Goal: Task Accomplishment & Management: Manage account settings

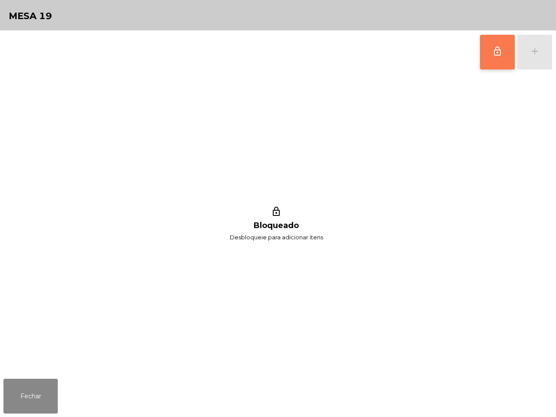
click at [488, 53] on button "lock_outline" at bounding box center [497, 52] width 35 height 35
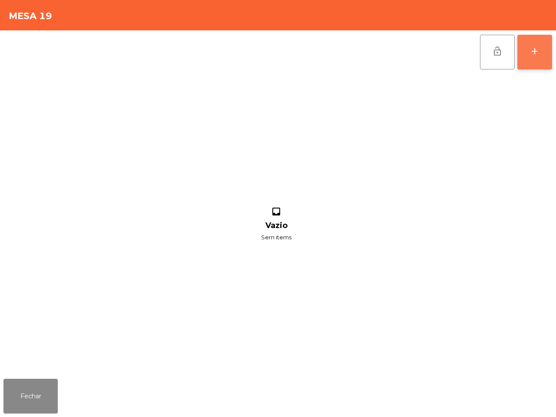
click at [530, 50] on div "add" at bounding box center [535, 51] width 10 height 10
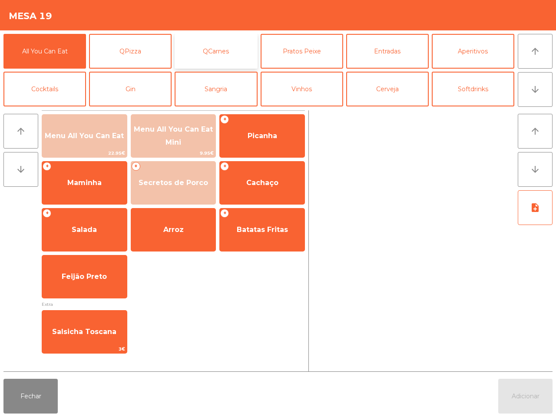
click at [211, 54] on button "QCarnes" at bounding box center [216, 51] width 83 height 35
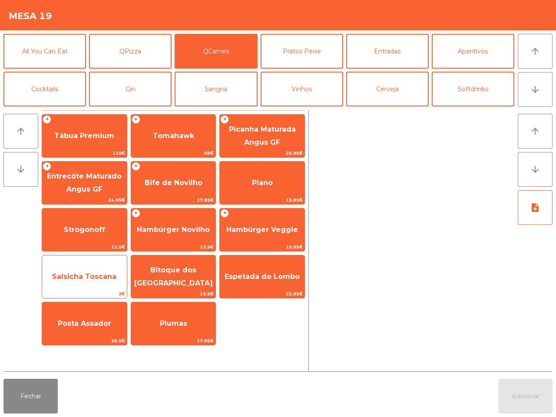
click at [96, 273] on span "Salsicha Toscana" at bounding box center [84, 276] width 64 height 8
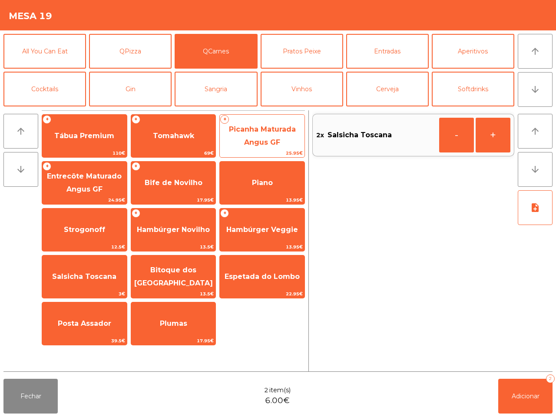
click at [269, 134] on span "Picanha Maturada Angus GF" at bounding box center [262, 136] width 85 height 37
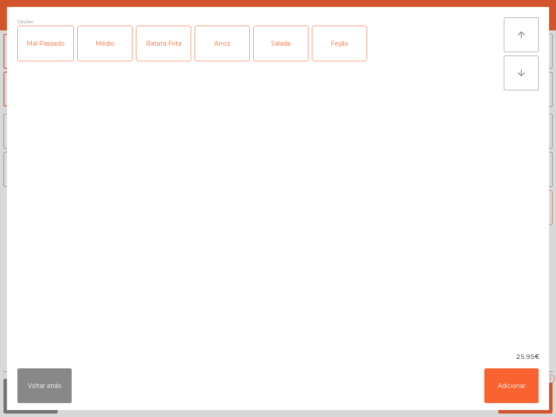
click at [107, 40] on div "Médio" at bounding box center [105, 43] width 54 height 35
drag, startPoint x: 211, startPoint y: 47, endPoint x: 222, endPoint y: 44, distance: 11.3
click at [213, 47] on div "Arroz" at bounding box center [222, 43] width 54 height 35
click at [333, 45] on div "Feijão" at bounding box center [339, 43] width 54 height 35
click at [511, 383] on button "Adicionar" at bounding box center [512, 386] width 54 height 35
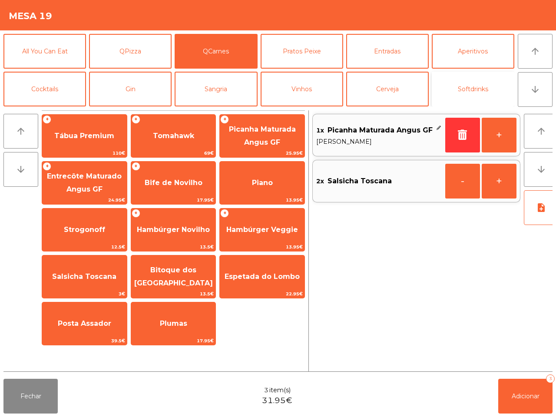
click at [471, 83] on button "Softdrinks" at bounding box center [473, 89] width 83 height 35
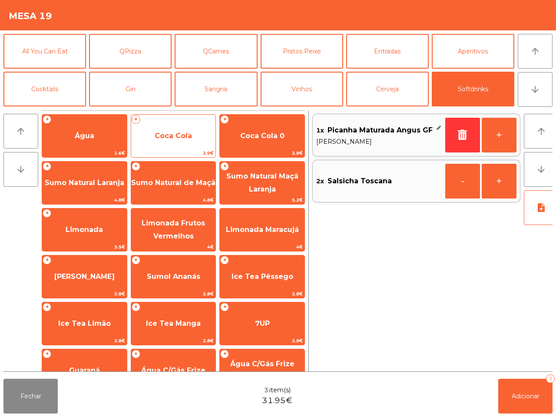
click at [175, 136] on span "Coca Cola" at bounding box center [173, 136] width 37 height 8
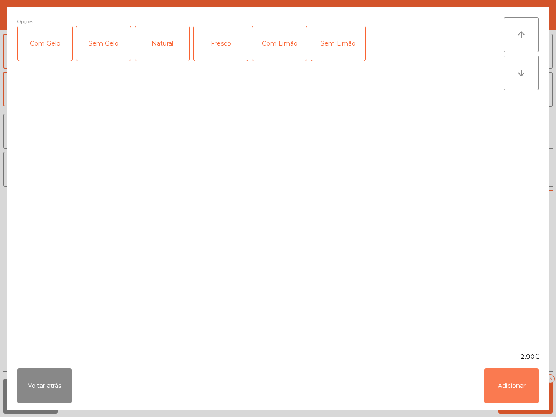
click at [522, 381] on button "Adicionar" at bounding box center [512, 386] width 54 height 35
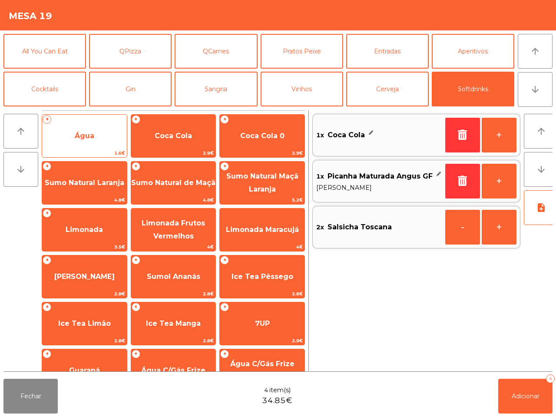
click at [100, 140] on span "Água" at bounding box center [84, 135] width 85 height 23
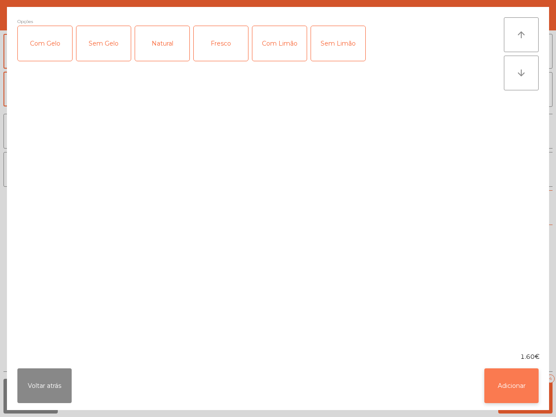
click at [500, 382] on button "Adicionar" at bounding box center [512, 386] width 54 height 35
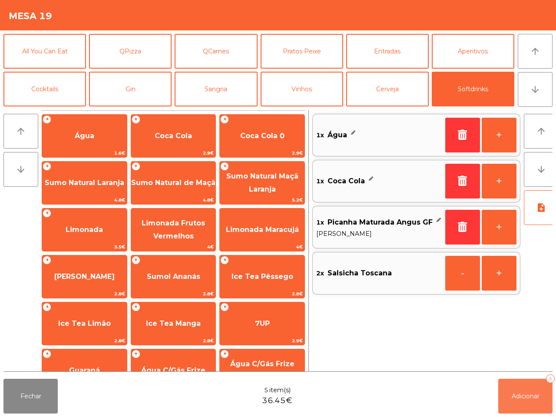
click at [532, 403] on button "Adicionar 5" at bounding box center [525, 396] width 54 height 35
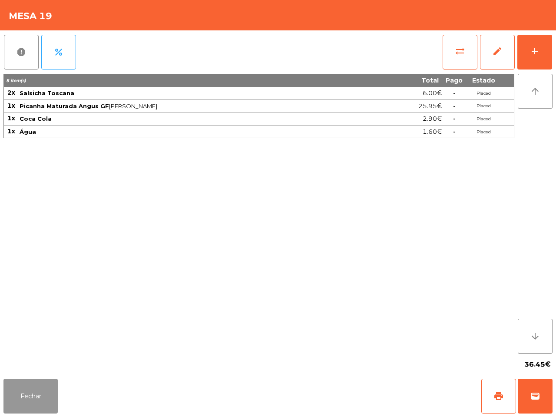
drag, startPoint x: 35, startPoint y: 398, endPoint x: 79, endPoint y: 392, distance: 44.6
click at [37, 399] on button "Fechar" at bounding box center [30, 396] width 54 height 35
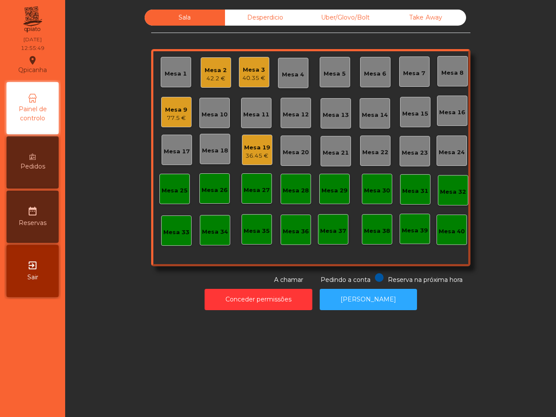
click at [294, 118] on div "Mesa 12" at bounding box center [296, 114] width 26 height 9
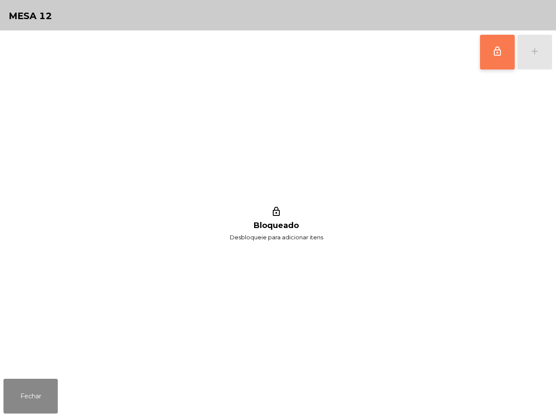
click at [493, 51] on span "lock_outline" at bounding box center [497, 51] width 10 height 10
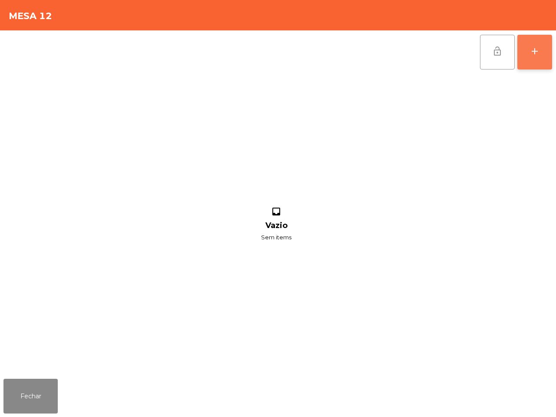
click at [532, 50] on div "add" at bounding box center [535, 51] width 10 height 10
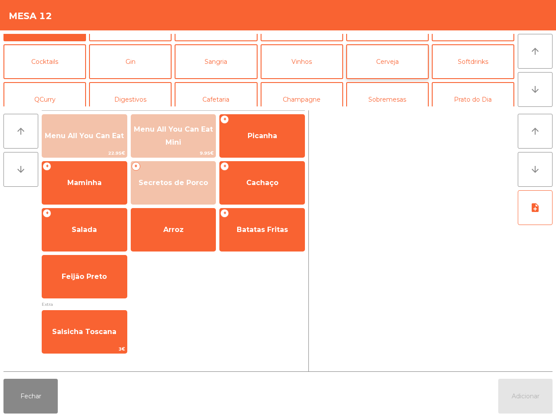
scroll to position [54, 0]
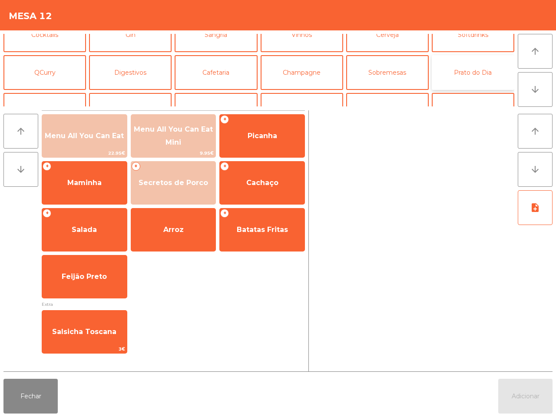
click at [456, 70] on button "Prato do Dia" at bounding box center [473, 72] width 83 height 35
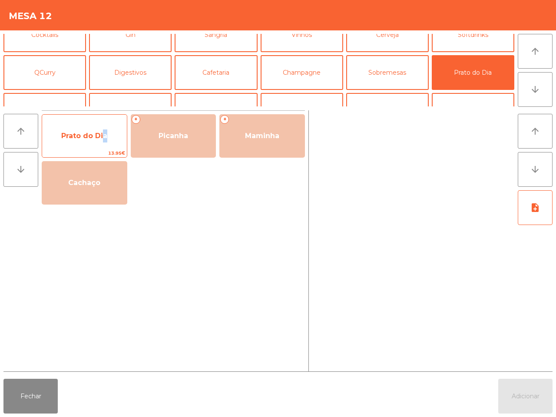
drag, startPoint x: 101, startPoint y: 142, endPoint x: 96, endPoint y: 138, distance: 6.9
click at [106, 143] on span "Prato do Dia" at bounding box center [84, 135] width 85 height 23
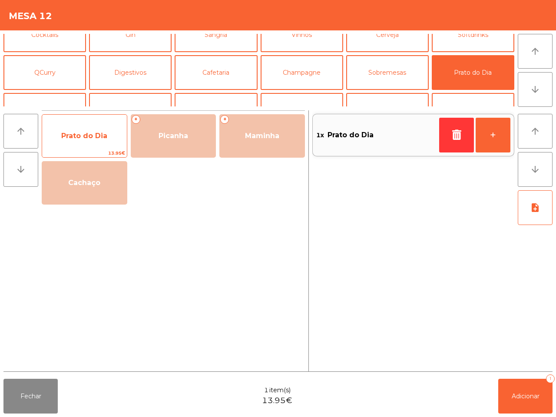
click at [101, 140] on span "Prato do Dia" at bounding box center [84, 135] width 85 height 23
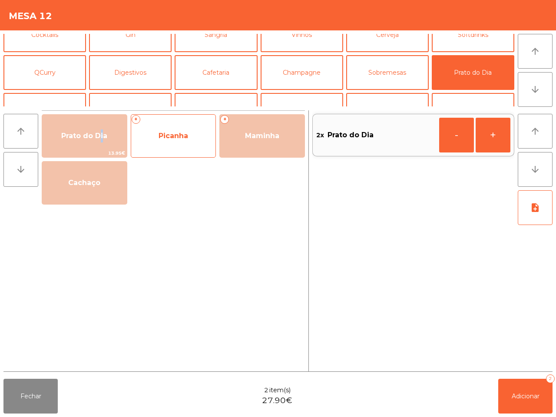
click at [157, 140] on span "Picanha" at bounding box center [173, 135] width 85 height 23
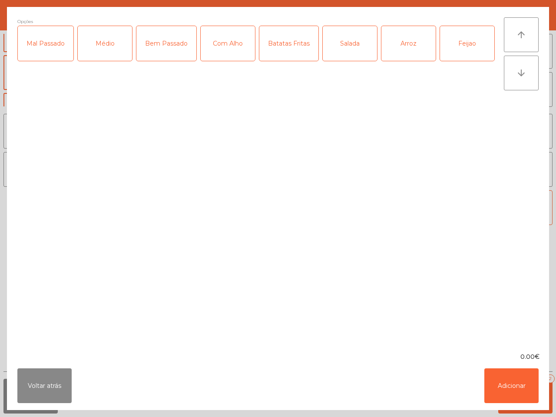
click at [107, 50] on div "Médio" at bounding box center [105, 43] width 54 height 35
drag, startPoint x: 214, startPoint y: 49, endPoint x: 235, endPoint y: 46, distance: 21.5
click at [216, 49] on div "Com Alho" at bounding box center [228, 43] width 54 height 35
drag, startPoint x: 270, startPoint y: 45, endPoint x: 276, endPoint y: 46, distance: 5.7
click at [272, 46] on div "Batatas Fritas" at bounding box center [288, 43] width 59 height 35
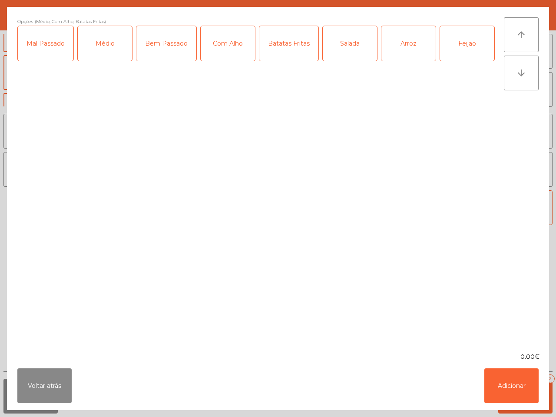
click at [413, 47] on div "Arroz" at bounding box center [409, 43] width 54 height 35
click at [457, 43] on div "Feijao" at bounding box center [467, 43] width 54 height 35
drag, startPoint x: 512, startPoint y: 391, endPoint x: 508, endPoint y: 386, distance: 6.5
click at [511, 391] on button "Adicionar" at bounding box center [512, 386] width 54 height 35
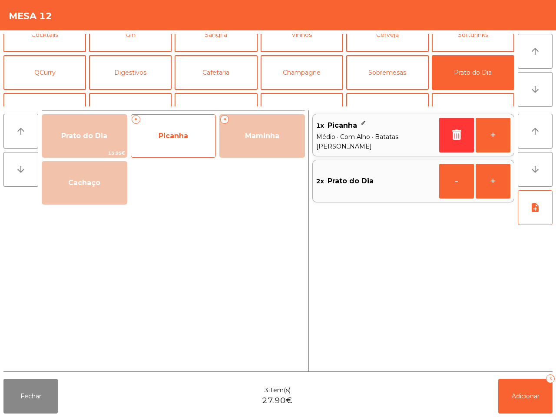
click at [183, 141] on span "Picanha" at bounding box center [173, 135] width 85 height 23
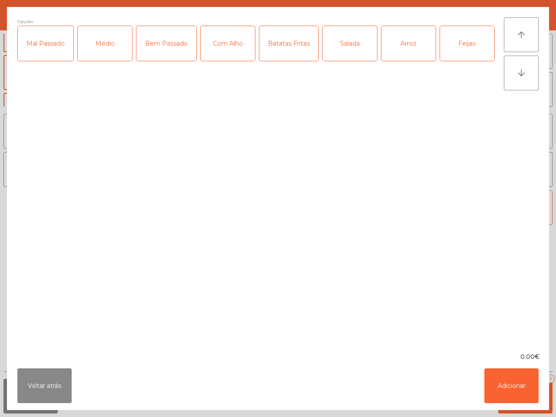
click at [112, 43] on div "Médio" at bounding box center [105, 43] width 54 height 35
click at [54, 45] on div "Mal Passado" at bounding box center [46, 43] width 56 height 35
click at [222, 42] on div "Com Alho" at bounding box center [228, 43] width 54 height 35
click at [277, 50] on div "Batatas Fritas" at bounding box center [288, 43] width 59 height 35
click at [398, 49] on div "Arroz" at bounding box center [409, 43] width 54 height 35
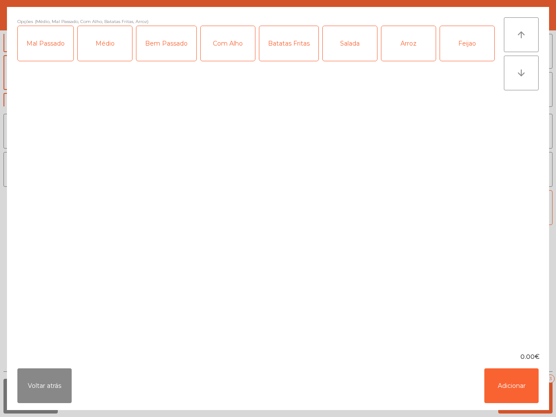
click at [463, 44] on div "Feijao" at bounding box center [467, 43] width 54 height 35
click at [508, 372] on button "Adicionar" at bounding box center [512, 386] width 54 height 35
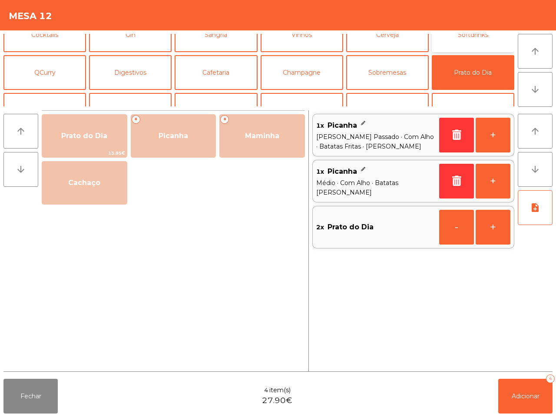
click at [450, 35] on button "Softdrinks" at bounding box center [473, 34] width 83 height 35
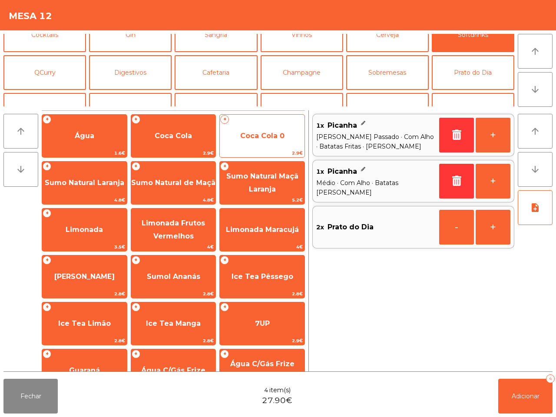
click at [272, 128] on span "Coca Cola 0" at bounding box center [262, 135] width 85 height 23
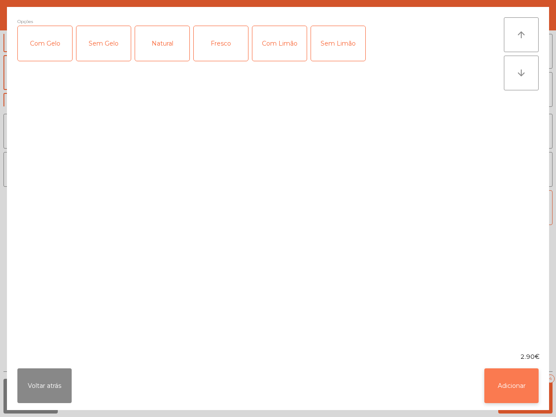
click at [514, 383] on button "Adicionar" at bounding box center [512, 386] width 54 height 35
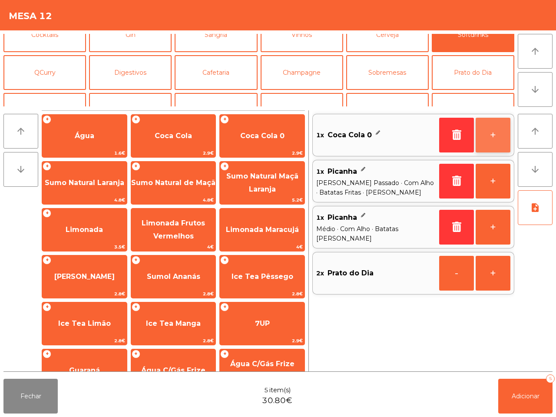
click at [493, 136] on button "+" at bounding box center [493, 135] width 35 height 35
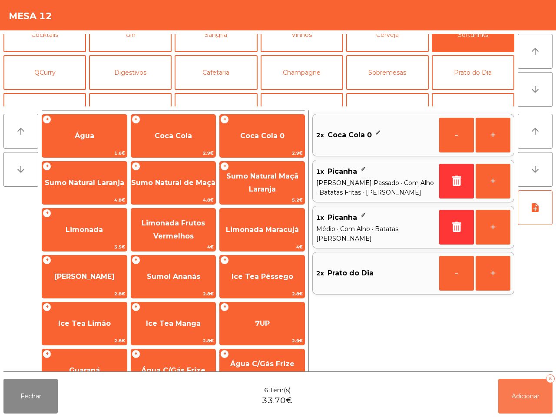
click at [526, 390] on button "Adicionar 6" at bounding box center [525, 396] width 54 height 35
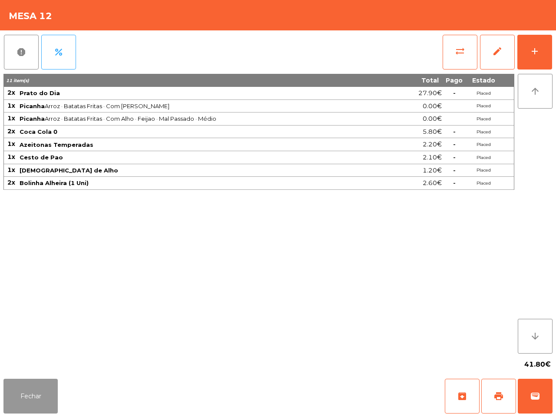
click at [30, 379] on button "Fechar" at bounding box center [30, 396] width 54 height 35
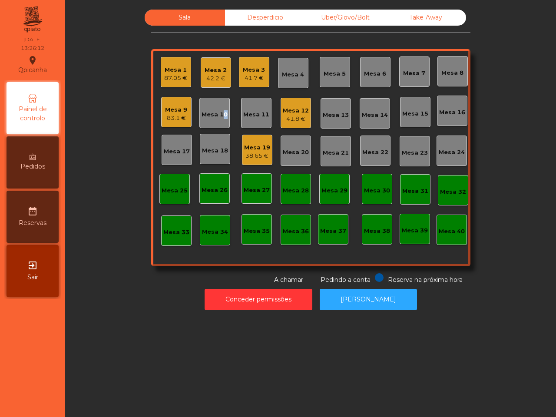
drag, startPoint x: 216, startPoint y: 113, endPoint x: 221, endPoint y: 113, distance: 4.8
click at [221, 113] on div "Mesa 10" at bounding box center [215, 114] width 26 height 9
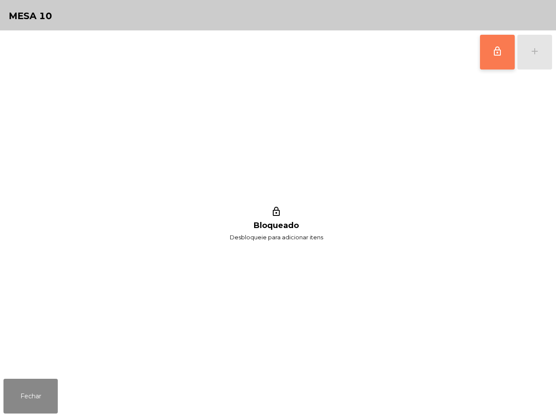
click at [505, 59] on button "lock_outline" at bounding box center [497, 52] width 35 height 35
click at [544, 53] on button "add" at bounding box center [535, 52] width 35 height 35
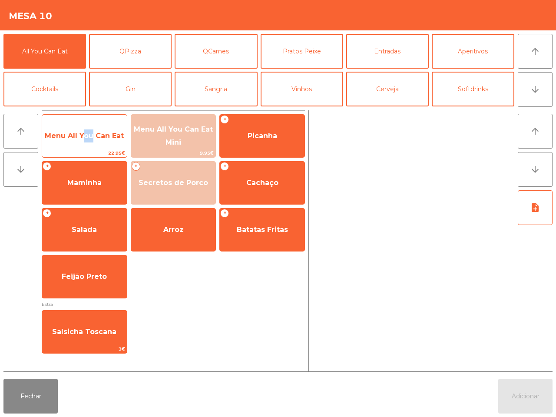
drag, startPoint x: 79, startPoint y: 137, endPoint x: 85, endPoint y: 133, distance: 6.9
click at [90, 139] on span "Menu All You Can Eat" at bounding box center [84, 136] width 79 height 8
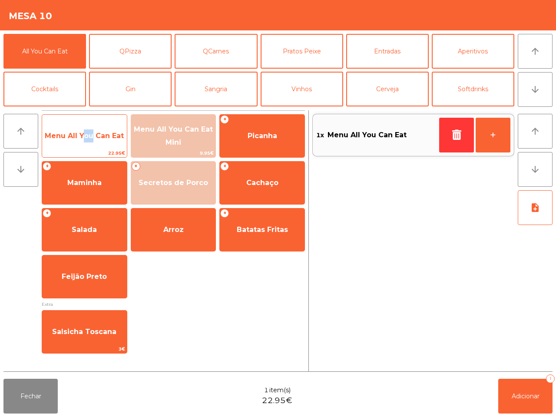
click at [87, 134] on span "Menu All You Can Eat" at bounding box center [84, 136] width 79 height 8
drag, startPoint x: 87, startPoint y: 134, endPoint x: 88, endPoint y: 129, distance: 4.9
click at [90, 132] on span "Menu All You Can Eat" at bounding box center [84, 136] width 79 height 8
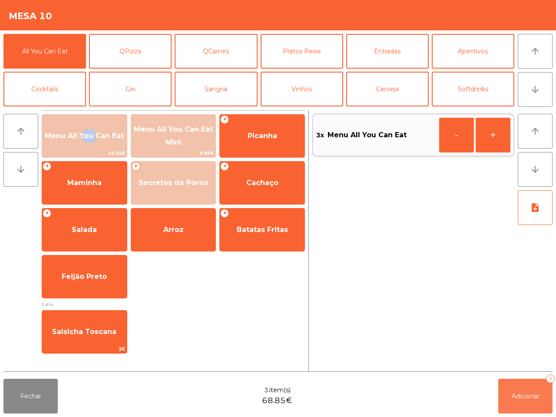
click at [535, 401] on button "Adicionar 3" at bounding box center [525, 396] width 54 height 35
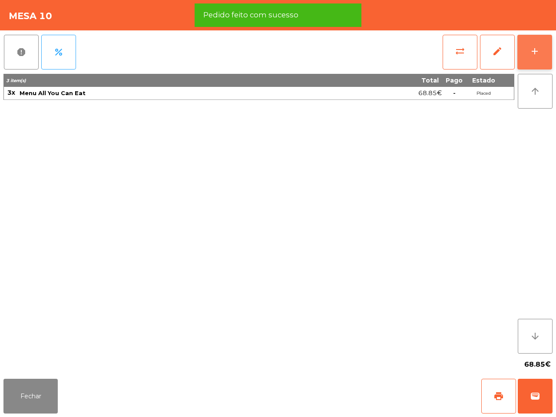
click at [532, 51] on div "add" at bounding box center [535, 51] width 10 height 10
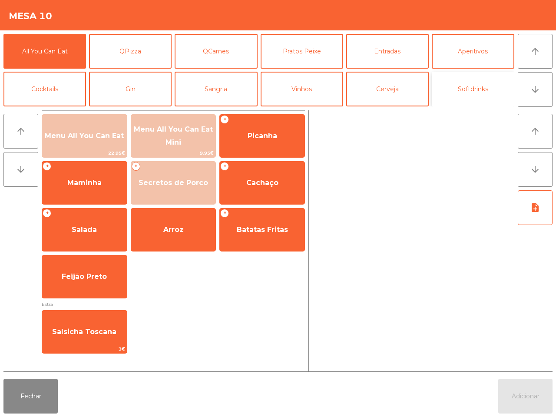
click at [468, 92] on button "Softdrinks" at bounding box center [473, 89] width 83 height 35
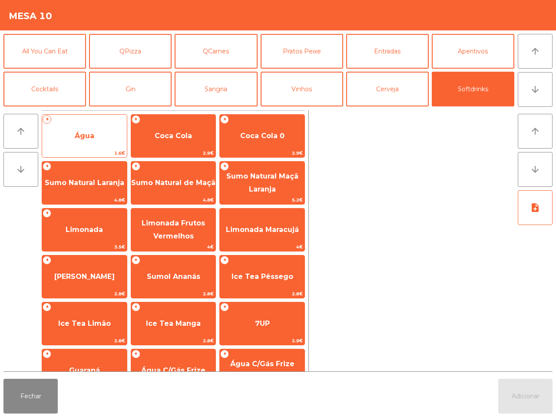
click at [101, 139] on span "Água" at bounding box center [84, 135] width 85 height 23
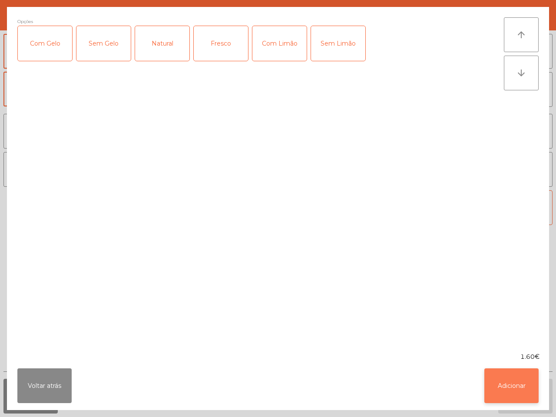
click at [520, 382] on button "Adicionar" at bounding box center [512, 386] width 54 height 35
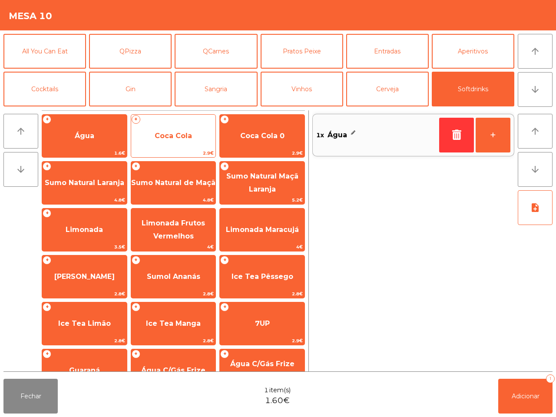
click at [192, 136] on span "Coca Cola" at bounding box center [173, 136] width 37 height 8
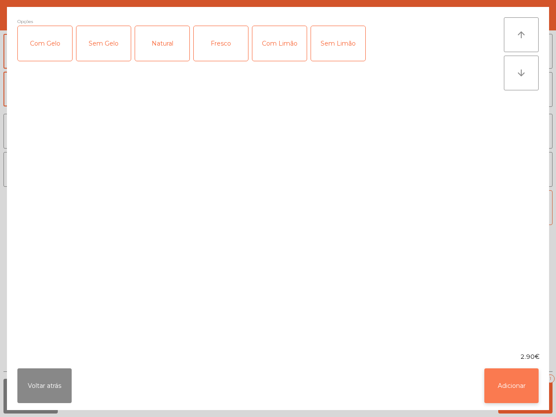
click at [498, 381] on button "Adicionar" at bounding box center [512, 386] width 54 height 35
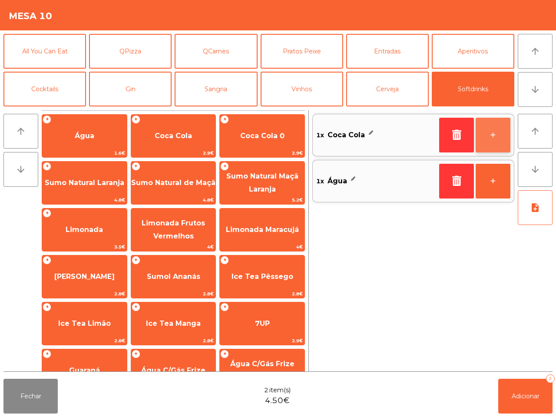
click at [485, 126] on button "+" at bounding box center [493, 135] width 35 height 35
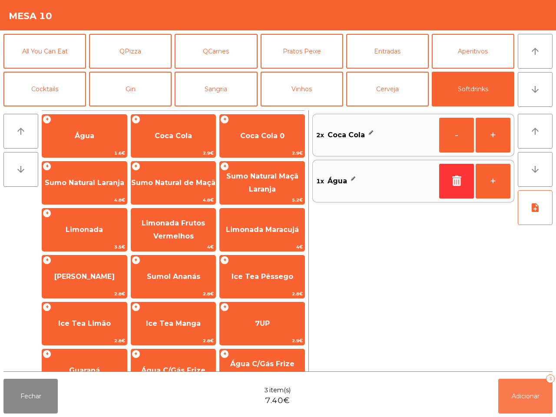
click at [512, 387] on button "Adicionar 3" at bounding box center [525, 396] width 54 height 35
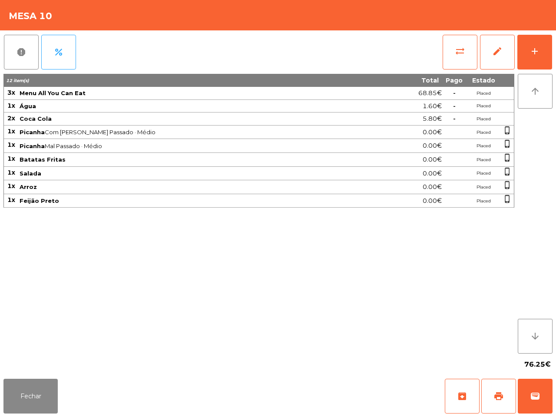
drag, startPoint x: 446, startPoint y: 354, endPoint x: 320, endPoint y: 358, distance: 125.6
click at [438, 354] on div "76.25€" at bounding box center [277, 365] width 549 height 22
drag, startPoint x: 20, startPoint y: 391, endPoint x: 33, endPoint y: 380, distance: 16.6
click at [20, 390] on button "Fechar" at bounding box center [30, 396] width 54 height 35
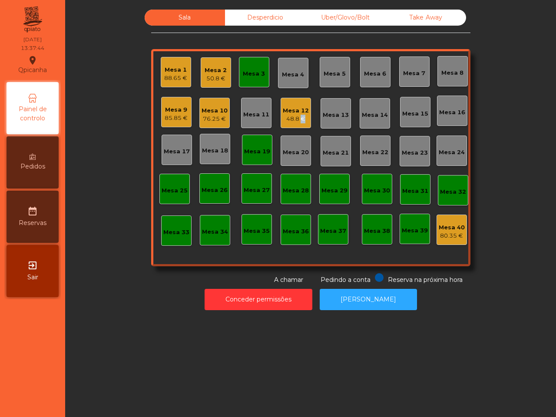
click at [296, 118] on div "48.8 €" at bounding box center [296, 119] width 26 height 9
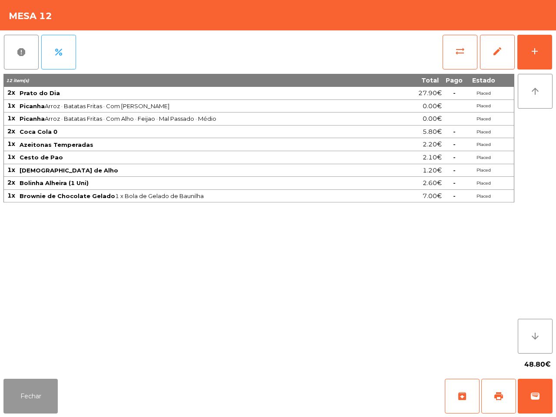
click at [50, 388] on button "Fechar" at bounding box center [30, 396] width 54 height 35
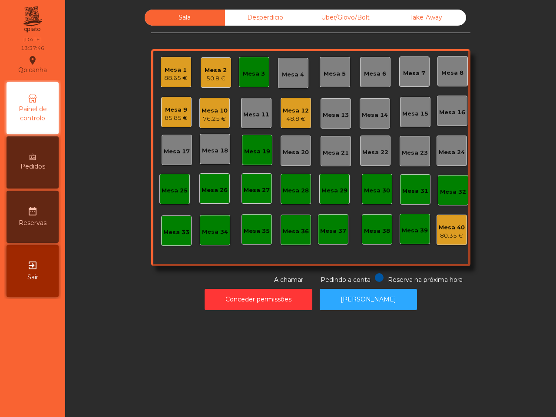
click at [239, 76] on div "Mesa 3" at bounding box center [254, 72] width 30 height 30
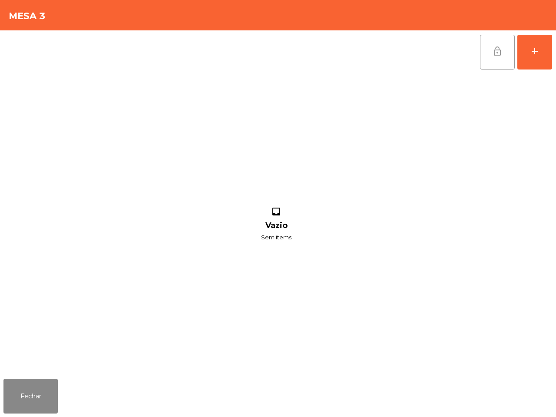
click at [496, 43] on button "lock_open" at bounding box center [497, 52] width 35 height 35
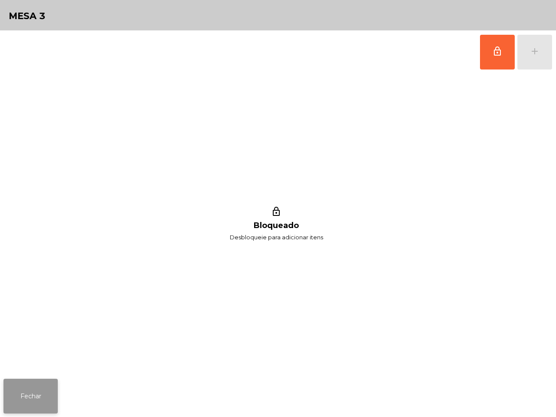
click at [37, 398] on button "Fechar" at bounding box center [30, 396] width 54 height 35
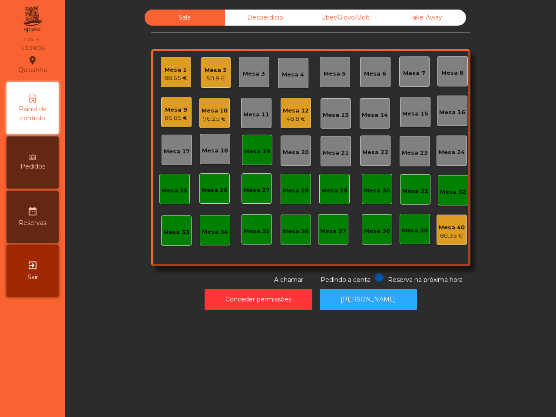
drag, startPoint x: 254, startPoint y: 200, endPoint x: 257, endPoint y: 195, distance: 6.0
click at [257, 195] on div "Mesa 27" at bounding box center [257, 188] width 30 height 30
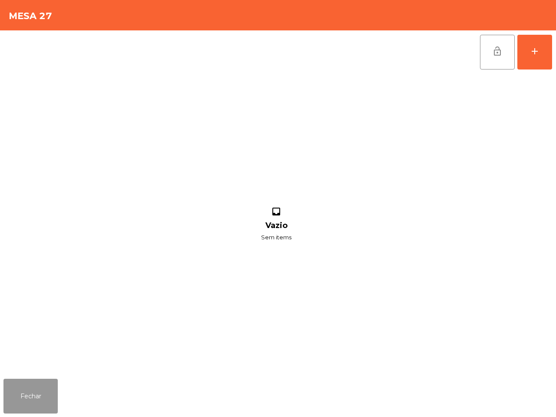
drag, startPoint x: 34, startPoint y: 402, endPoint x: 43, endPoint y: 393, distance: 12.6
click at [36, 403] on button "Fechar" at bounding box center [30, 396] width 54 height 35
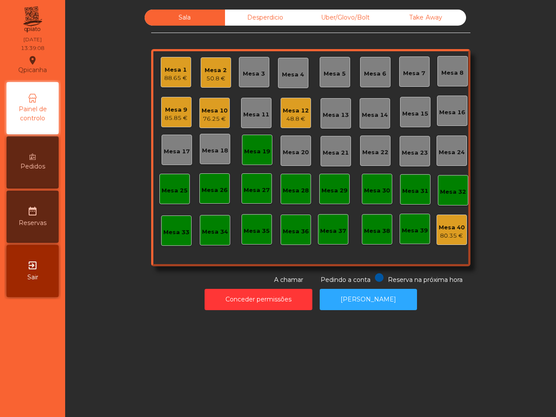
click at [289, 111] on div "Mesa 12" at bounding box center [296, 110] width 26 height 9
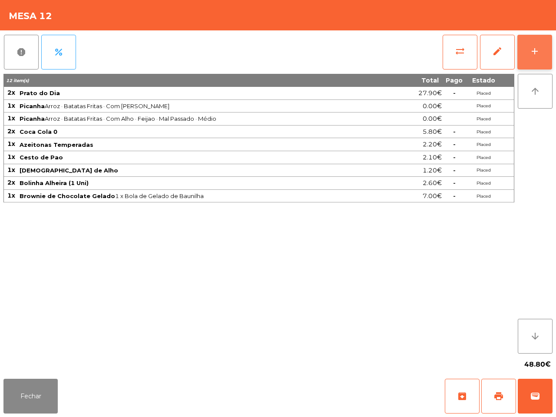
click at [526, 47] on button "add" at bounding box center [535, 52] width 35 height 35
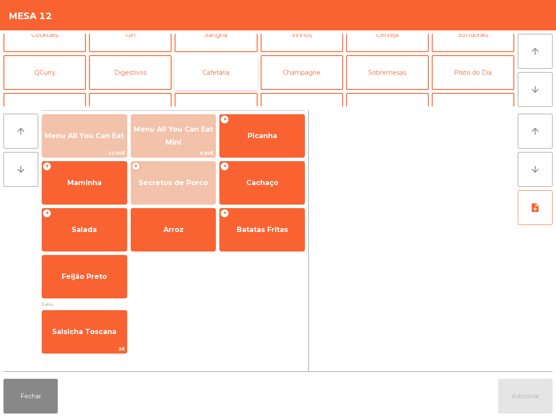
click at [233, 76] on button "Cafetaria" at bounding box center [216, 72] width 83 height 35
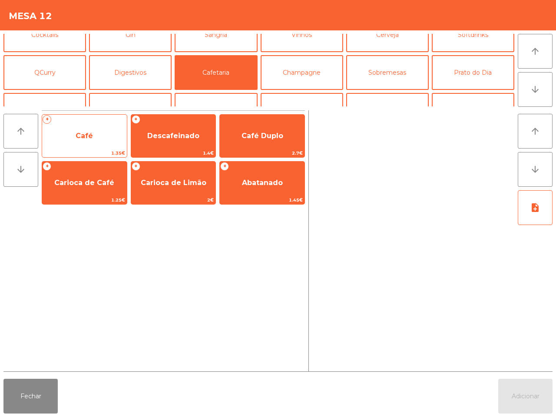
click at [72, 135] on span "Café" at bounding box center [84, 135] width 85 height 23
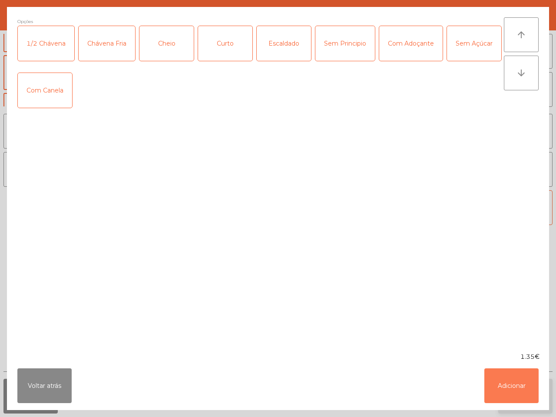
click at [509, 386] on button "Adicionar" at bounding box center [512, 386] width 54 height 35
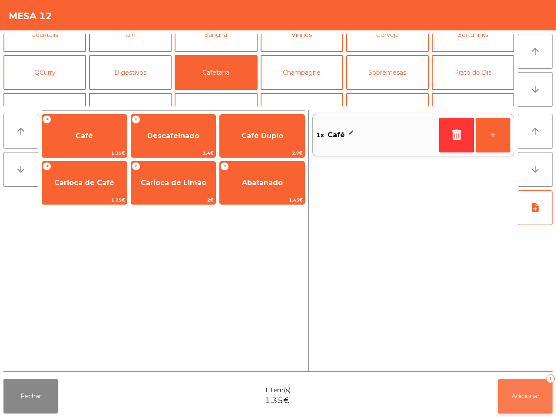
click at [522, 395] on span "Adicionar" at bounding box center [526, 396] width 28 height 8
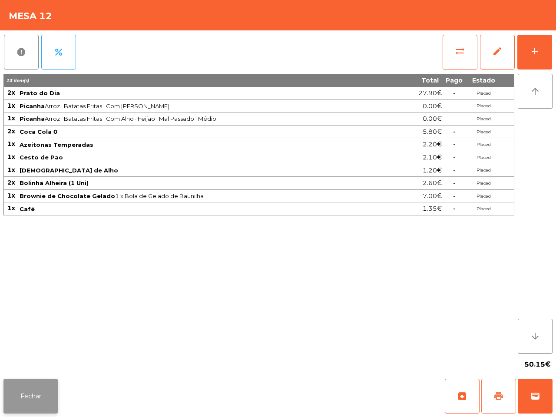
click at [20, 409] on div "Fechar archive print wallet" at bounding box center [278, 396] width 556 height 42
drag, startPoint x: 57, startPoint y: 395, endPoint x: 50, endPoint y: 395, distance: 7.0
click at [60, 397] on div "Fechar archive print wallet" at bounding box center [278, 396] width 556 height 42
click at [27, 392] on button "Fechar" at bounding box center [30, 396] width 54 height 35
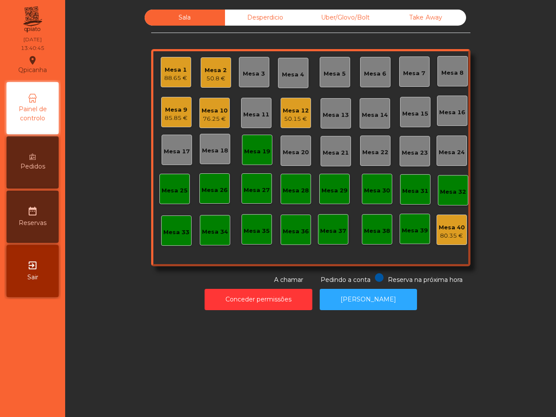
click at [250, 155] on div "Mesa 19" at bounding box center [257, 151] width 26 height 9
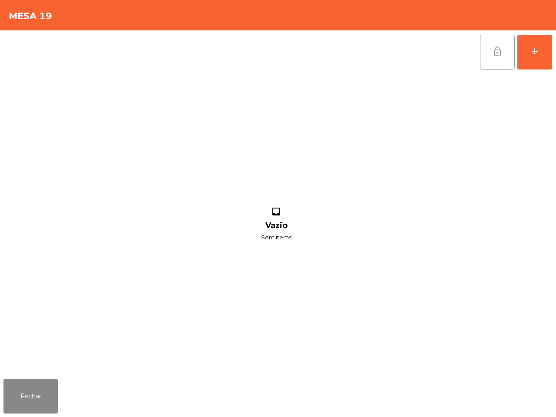
drag, startPoint x: 492, startPoint y: 55, endPoint x: 487, endPoint y: 55, distance: 4.8
click at [495, 57] on button "lock_open" at bounding box center [497, 52] width 35 height 35
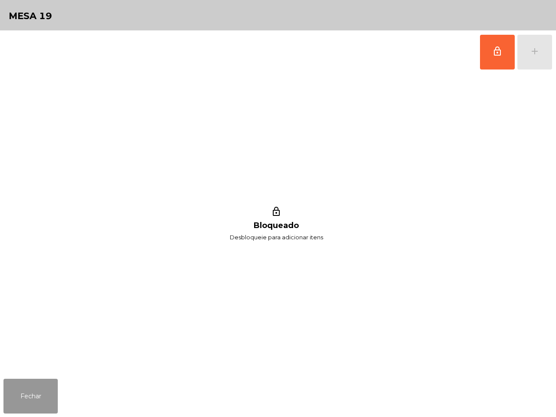
drag, startPoint x: 31, startPoint y: 394, endPoint x: 56, endPoint y: 381, distance: 27.6
click at [33, 393] on button "Fechar" at bounding box center [30, 396] width 54 height 35
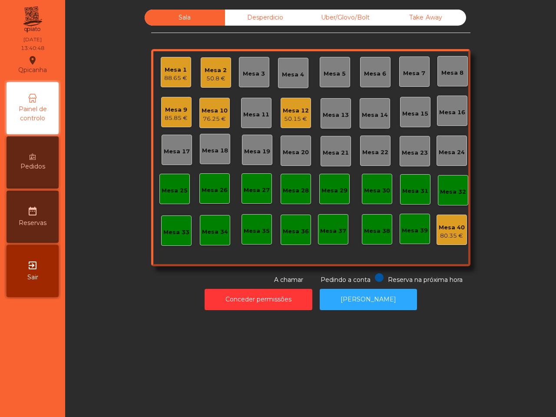
click at [212, 150] on div "Mesa 18" at bounding box center [215, 150] width 26 height 9
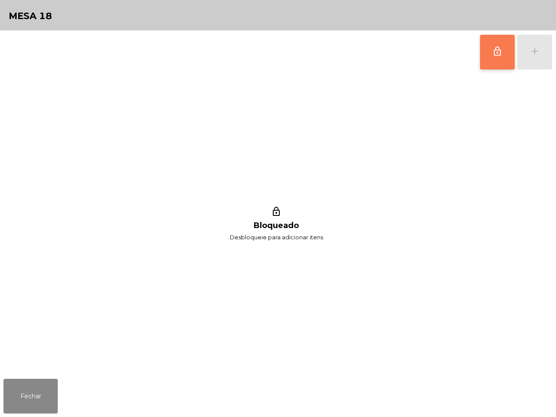
click at [489, 59] on button "lock_outline" at bounding box center [497, 52] width 35 height 35
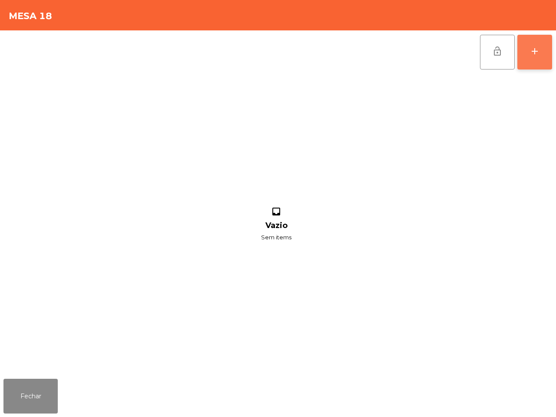
click at [524, 56] on button "add" at bounding box center [535, 52] width 35 height 35
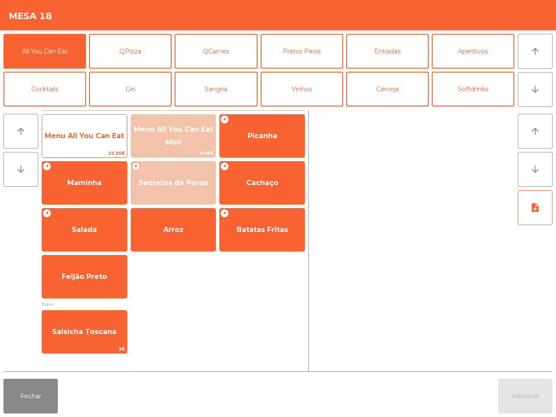
click at [91, 133] on span "Menu All You Can Eat" at bounding box center [84, 136] width 79 height 8
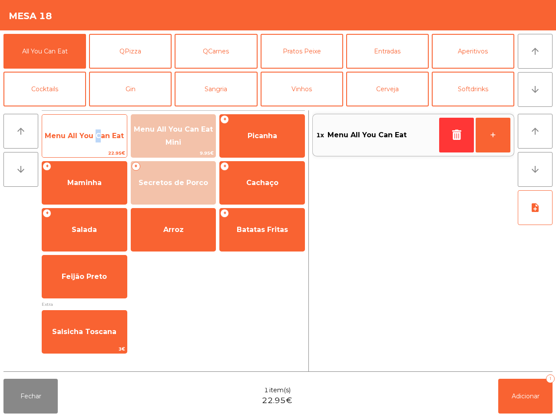
click at [90, 133] on span "Menu All You Can Eat" at bounding box center [84, 136] width 79 height 8
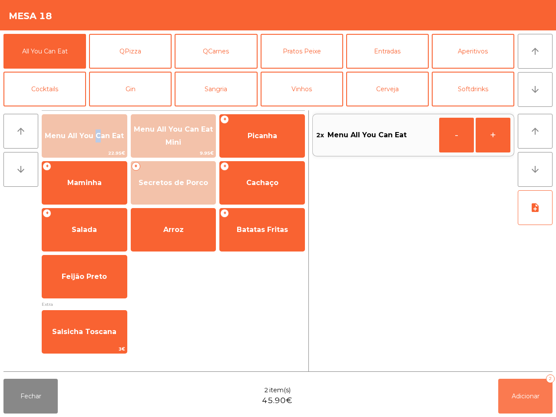
click at [528, 393] on button "Adicionar 2" at bounding box center [525, 396] width 54 height 35
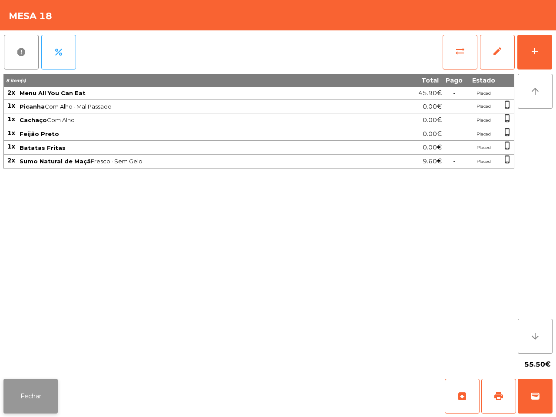
click at [31, 388] on button "Fechar" at bounding box center [30, 396] width 54 height 35
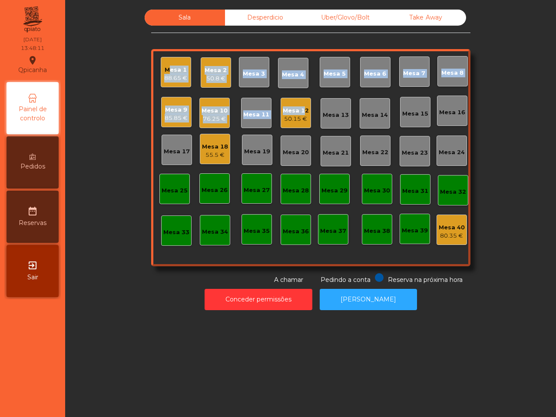
click at [295, 114] on div "Mesa 12" at bounding box center [296, 110] width 26 height 9
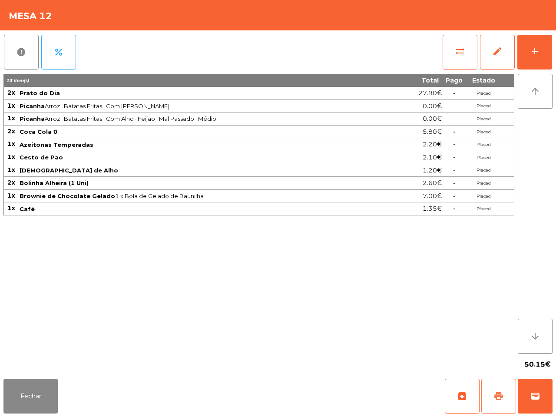
click at [503, 398] on span "print" at bounding box center [499, 396] width 10 height 10
click at [460, 46] on span "sync_alt" at bounding box center [460, 51] width 10 height 10
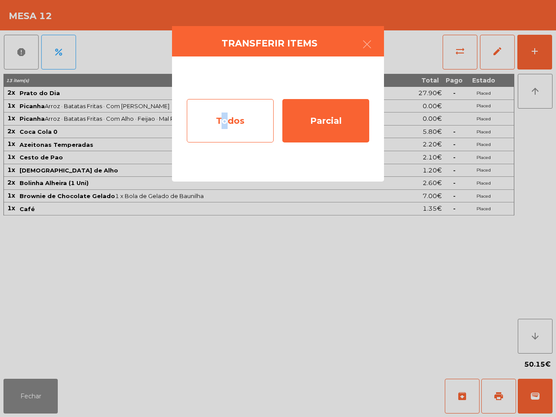
click at [221, 116] on div "Todos" at bounding box center [230, 120] width 87 height 43
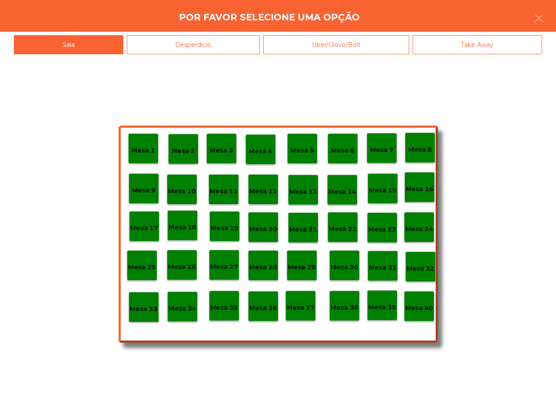
click at [419, 315] on div "Mesa 40" at bounding box center [419, 306] width 30 height 30
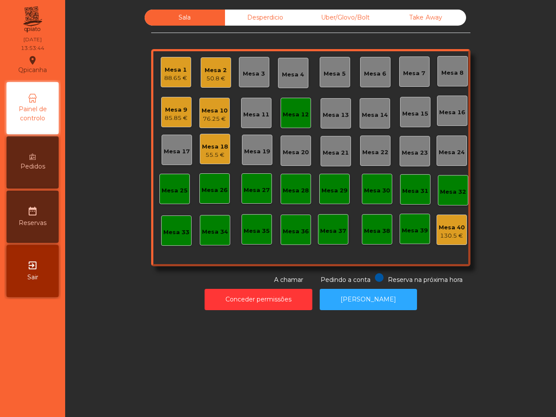
click at [292, 105] on div "Mesa 12" at bounding box center [296, 113] width 30 height 30
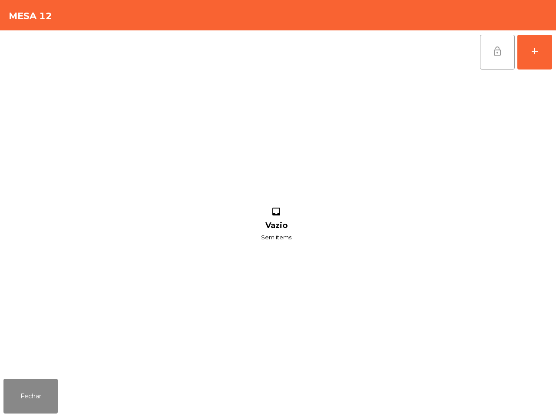
click at [487, 50] on button "lock_open" at bounding box center [497, 52] width 35 height 35
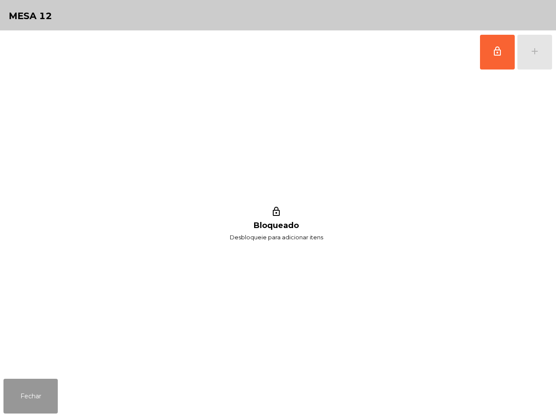
drag, startPoint x: 48, startPoint y: 385, endPoint x: 62, endPoint y: 379, distance: 14.9
click at [48, 384] on button "Fechar" at bounding box center [30, 396] width 54 height 35
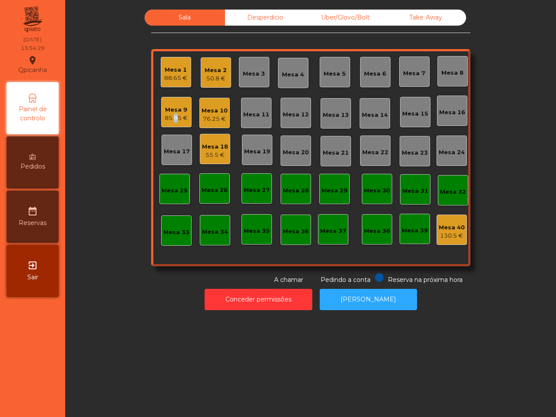
click at [171, 114] on div "85.85 €" at bounding box center [176, 118] width 23 height 9
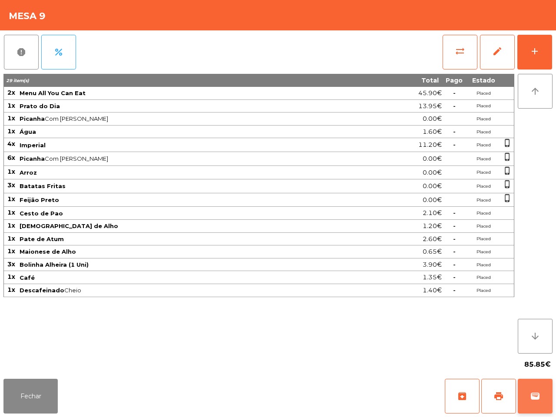
click at [540, 386] on button "wallet" at bounding box center [535, 396] width 35 height 35
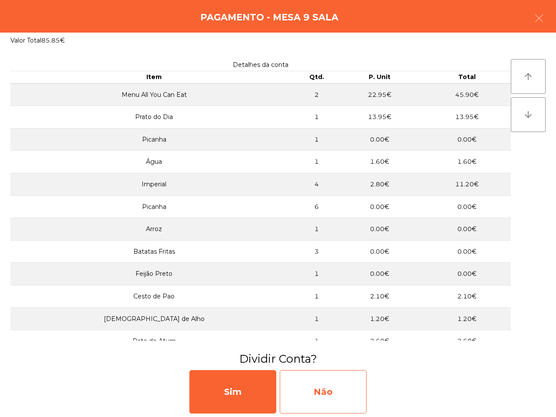
click at [326, 393] on div "Não" at bounding box center [323, 391] width 87 height 43
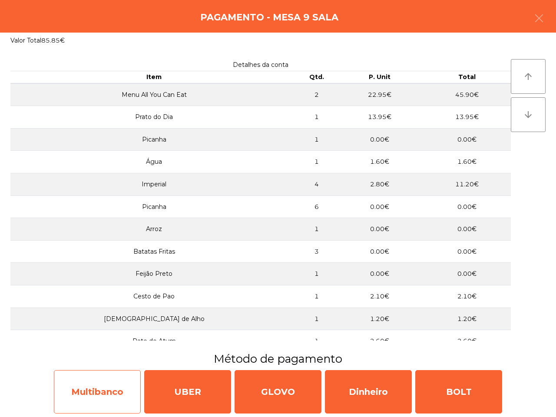
drag, startPoint x: 64, startPoint y: 390, endPoint x: 69, endPoint y: 392, distance: 5.1
click at [69, 392] on div "Multibanco" at bounding box center [97, 391] width 87 height 43
select select "**"
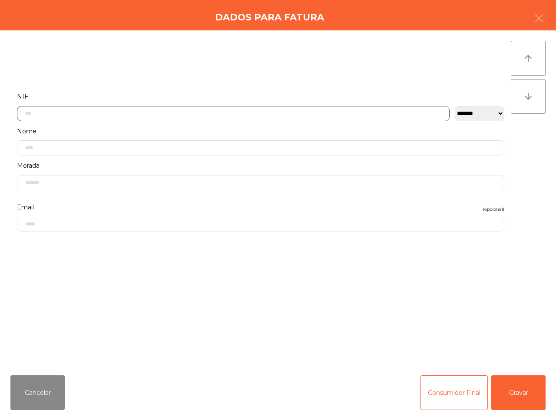
click at [85, 108] on input "text" at bounding box center [233, 113] width 433 height 15
click at [86, 110] on input "text" at bounding box center [233, 113] width 433 height 15
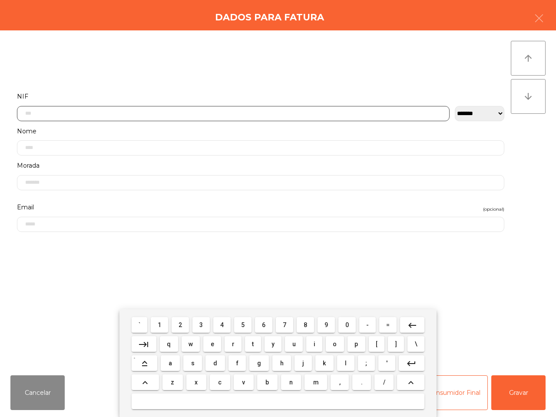
scroll to position [49, 0]
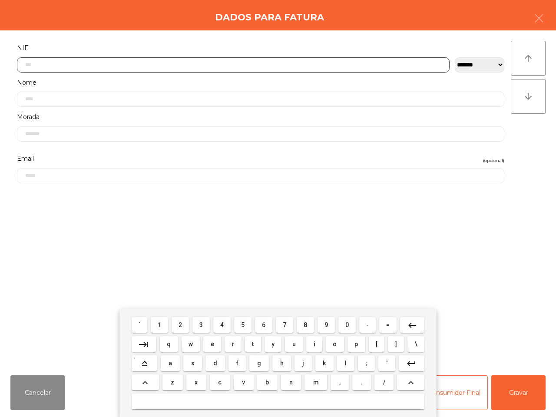
drag, startPoint x: 243, startPoint y: 327, endPoint x: 188, endPoint y: 323, distance: 54.9
click at [243, 327] on span "5" at bounding box center [242, 325] width 3 height 7
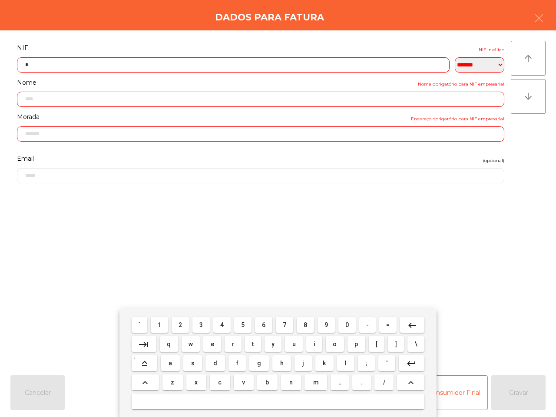
click at [160, 323] on button "1" at bounding box center [159, 325] width 17 height 16
click at [224, 327] on span "4" at bounding box center [221, 325] width 3 height 7
drag, startPoint x: 272, startPoint y: 326, endPoint x: 268, endPoint y: 322, distance: 5.5
click at [271, 326] on button "6" at bounding box center [263, 325] width 17 height 16
click at [206, 326] on button "3" at bounding box center [201, 325] width 17 height 16
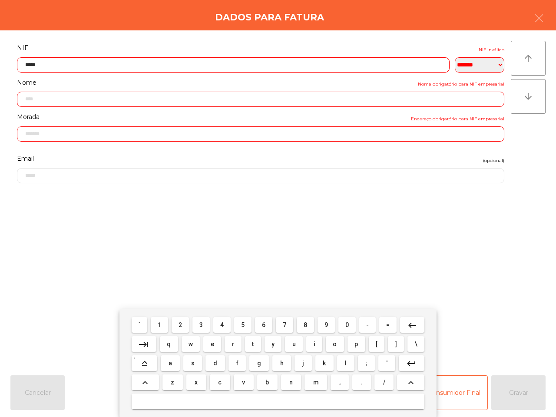
click at [183, 325] on button "2" at bounding box center [180, 325] width 17 height 16
click at [257, 327] on button "6" at bounding box center [263, 325] width 17 height 16
click at [197, 324] on mat-keyboard-key "3" at bounding box center [201, 325] width 21 height 19
click at [160, 328] on button "1" at bounding box center [159, 325] width 17 height 16
drag, startPoint x: 409, startPoint y: 325, endPoint x: 354, endPoint y: 322, distance: 54.4
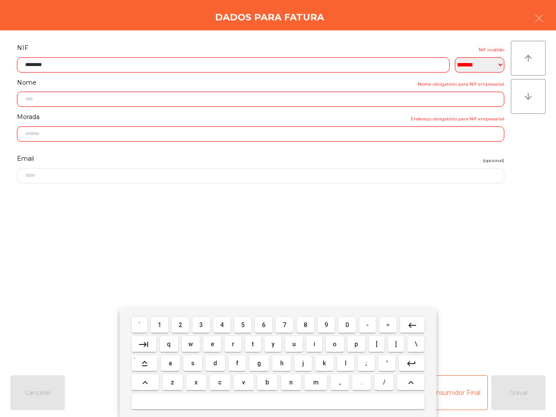
click at [409, 325] on mat-icon "keyboard_backspace" at bounding box center [412, 325] width 10 height 10
drag, startPoint x: 203, startPoint y: 327, endPoint x: 195, endPoint y: 326, distance: 8.7
click at [205, 327] on button "3" at bounding box center [201, 325] width 17 height 16
click at [161, 325] on span "1" at bounding box center [159, 325] width 3 height 7
type input "*********"
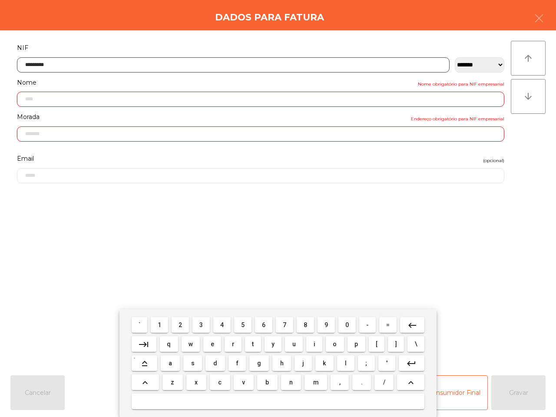
type input "**********"
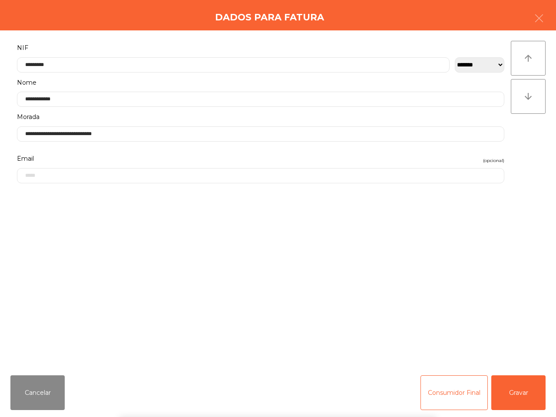
click at [521, 397] on div "` 1 2 3 4 5 6 7 8 9 0 - = keyboard_backspace keyboard_tab q w e r t y u i o p […" at bounding box center [278, 363] width 556 height 108
click at [519, 396] on button "Gravar" at bounding box center [519, 392] width 54 height 35
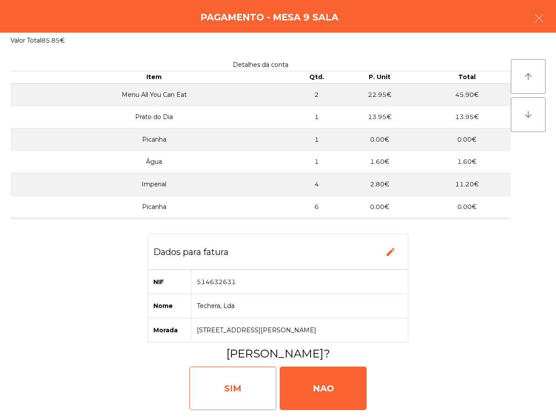
click at [255, 390] on div "SIM" at bounding box center [232, 388] width 87 height 43
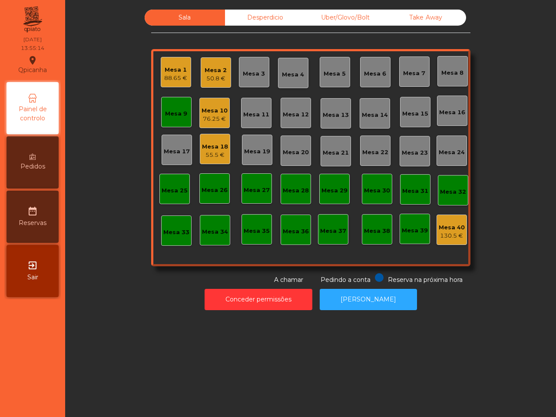
click at [174, 105] on div "Mesa 9" at bounding box center [176, 112] width 30 height 30
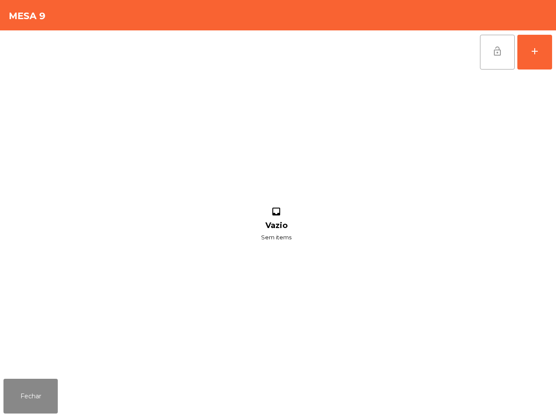
click at [494, 53] on span "lock_open" at bounding box center [497, 51] width 10 height 10
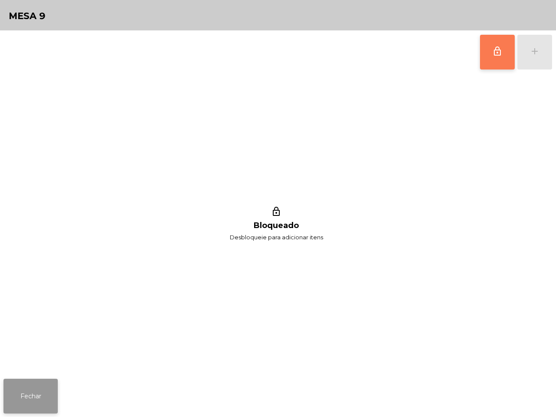
click at [46, 390] on button "Fechar" at bounding box center [30, 396] width 54 height 35
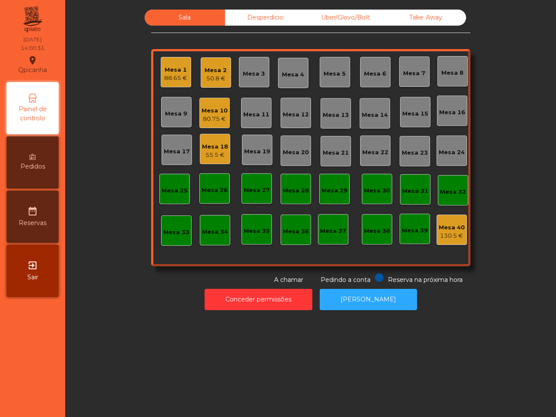
click at [170, 66] on div "Mesa 1" at bounding box center [175, 70] width 23 height 9
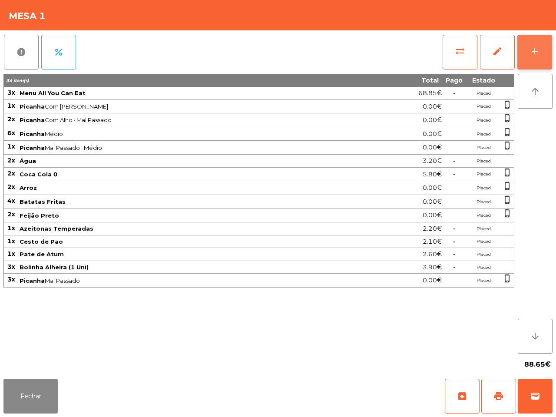
click at [533, 43] on button "add" at bounding box center [535, 52] width 35 height 35
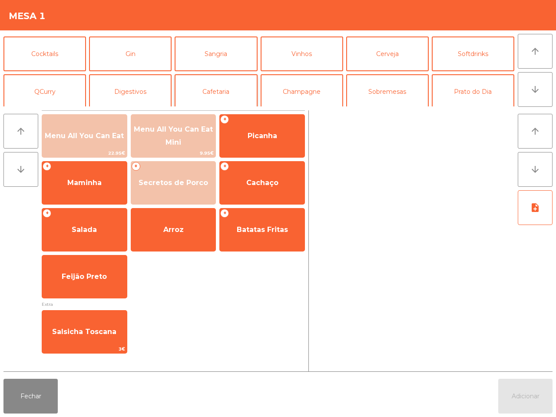
scroll to position [54, 0]
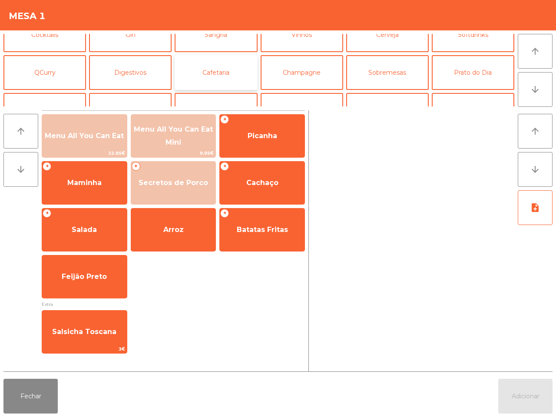
click at [203, 74] on button "Cafetaria" at bounding box center [216, 72] width 83 height 35
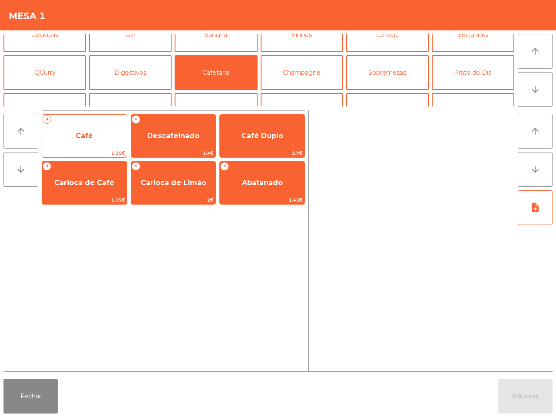
click at [72, 133] on span "Café" at bounding box center [84, 135] width 85 height 23
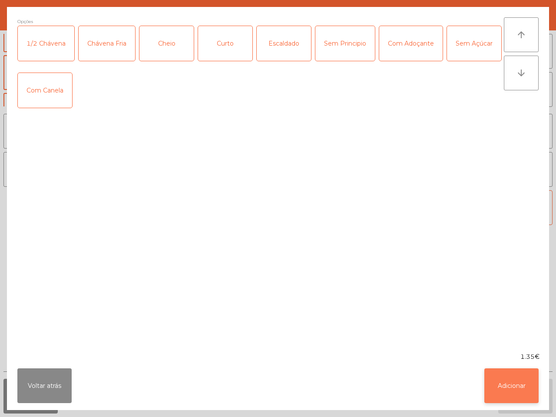
click at [507, 386] on button "Adicionar" at bounding box center [512, 386] width 54 height 35
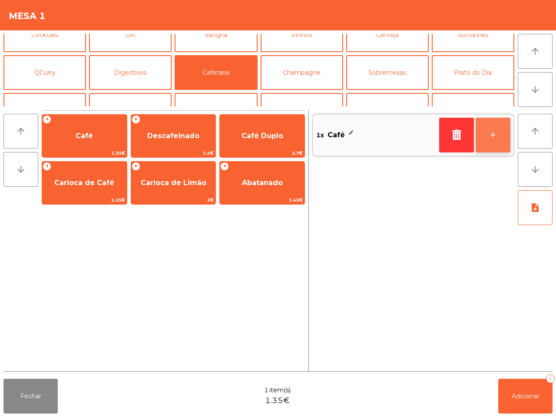
click at [485, 133] on button "+" at bounding box center [493, 135] width 35 height 35
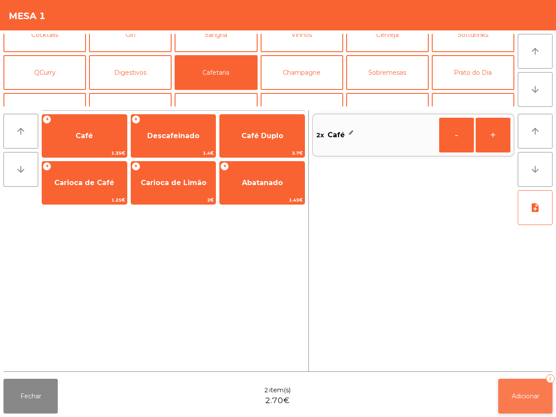
click at [511, 390] on button "Adicionar 2" at bounding box center [525, 396] width 54 height 35
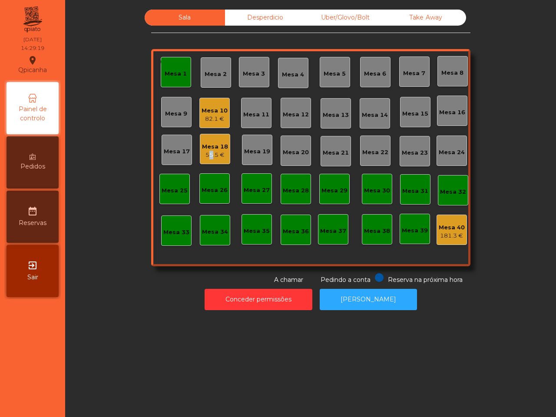
click at [203, 151] on div "55.5 €" at bounding box center [215, 155] width 26 height 9
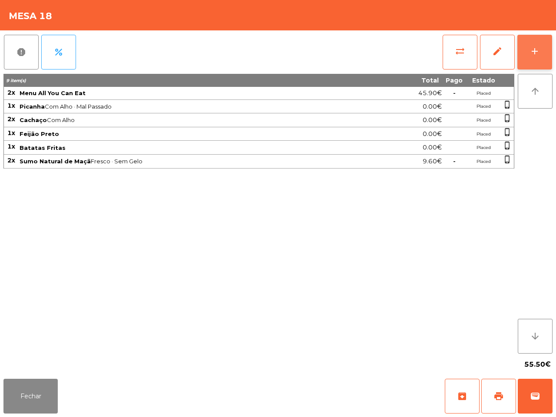
click at [528, 44] on button "add" at bounding box center [535, 52] width 35 height 35
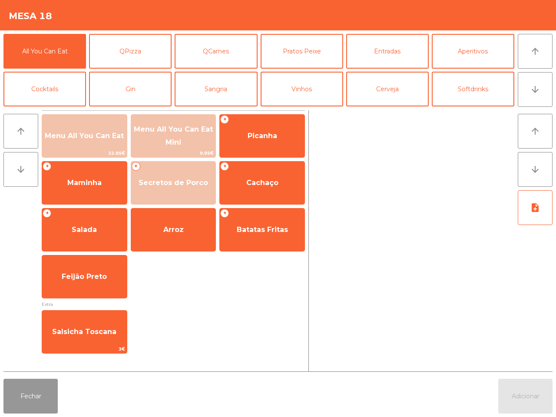
drag, startPoint x: 49, startPoint y: 395, endPoint x: 59, endPoint y: 362, distance: 34.2
click at [46, 395] on button "Fechar" at bounding box center [30, 396] width 54 height 35
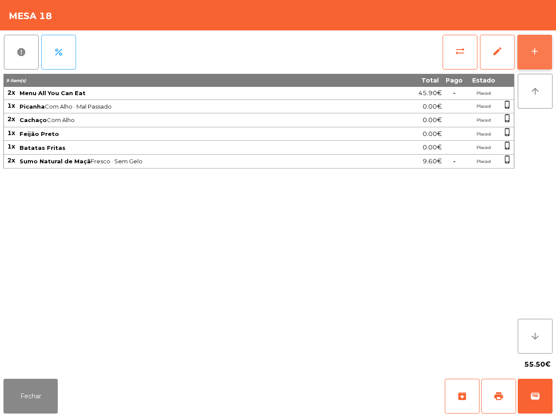
click at [537, 46] on div "add" at bounding box center [535, 51] width 10 height 10
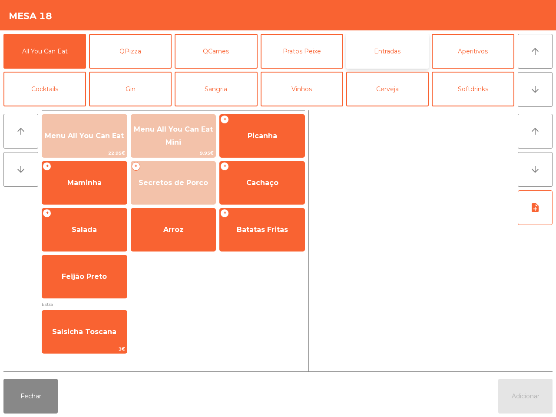
click at [376, 46] on button "Entradas" at bounding box center [387, 51] width 83 height 35
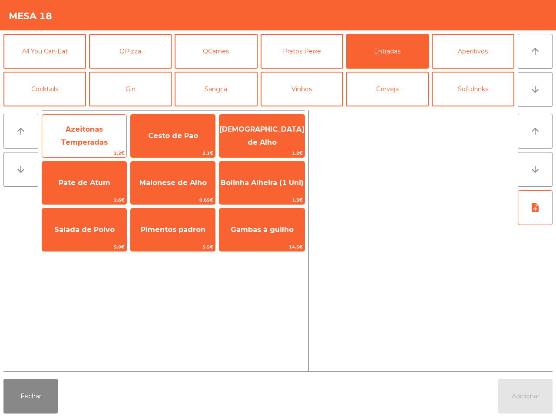
click at [100, 130] on span "Azeitonas Temperadas" at bounding box center [84, 135] width 47 height 21
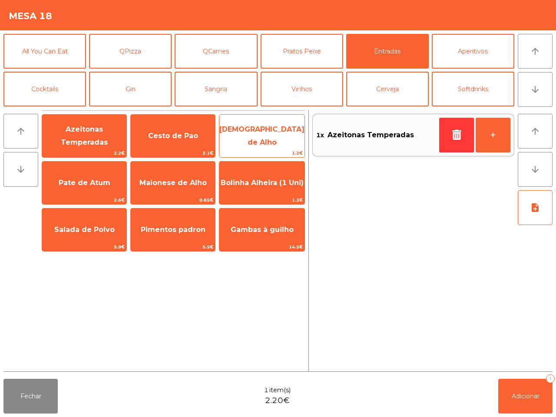
drag, startPoint x: 150, startPoint y: 138, endPoint x: 244, endPoint y: 140, distance: 93.9
click at [150, 138] on span "Cesto de Pao" at bounding box center [173, 136] width 50 height 8
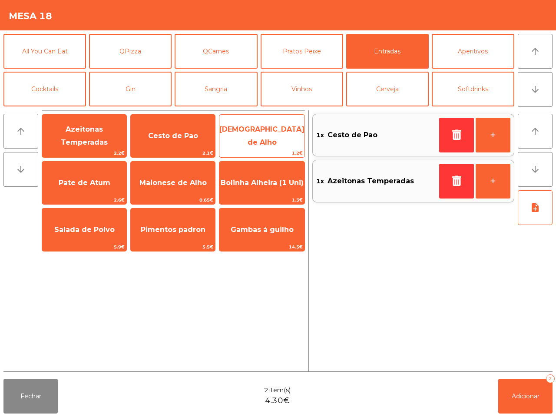
click at [244, 140] on span "[DEMOGRAPHIC_DATA] de Alho" at bounding box center [261, 135] width 85 height 21
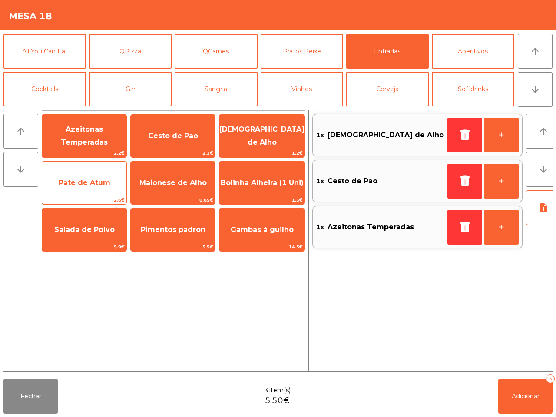
click at [101, 176] on span "Pate de Atum" at bounding box center [84, 182] width 84 height 23
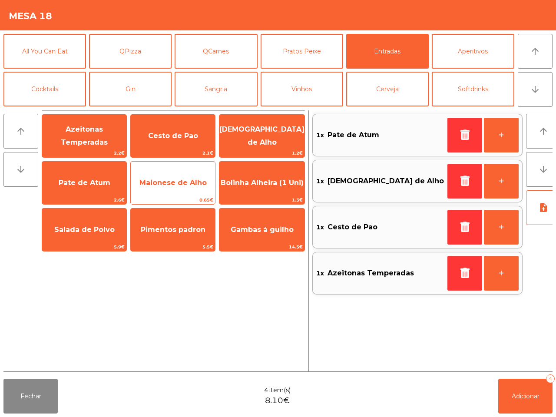
click at [157, 183] on span "Maionese de Alho" at bounding box center [173, 183] width 67 height 8
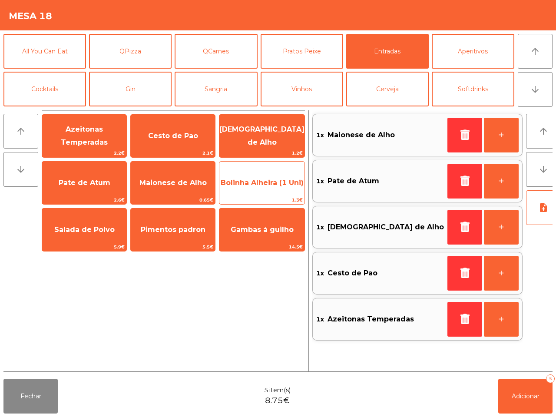
click at [259, 187] on span "Bolinha Alheira (1 Uni)" at bounding box center [262, 183] width 83 height 8
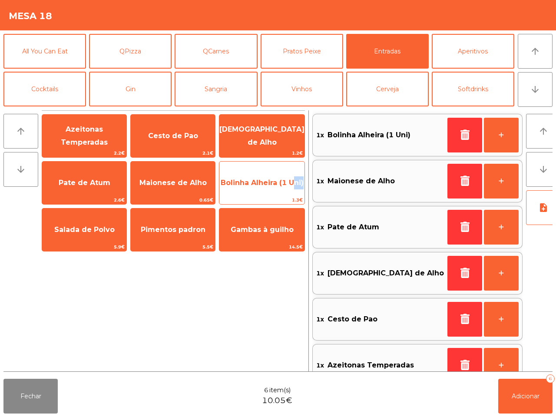
click at [259, 186] on span "Bolinha Alheira (1 Uni)" at bounding box center [262, 183] width 83 height 8
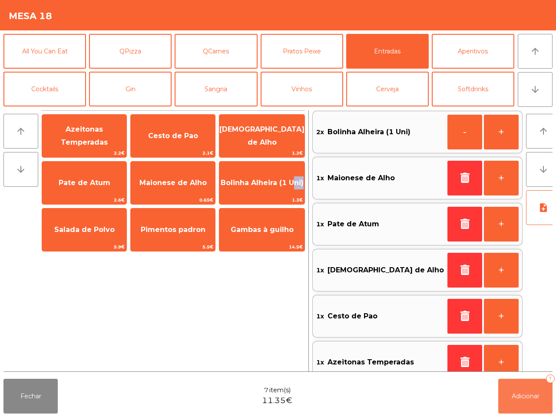
drag, startPoint x: 545, startPoint y: 395, endPoint x: 533, endPoint y: 392, distance: 11.7
click at [544, 395] on button "Adicionar 7" at bounding box center [525, 396] width 54 height 35
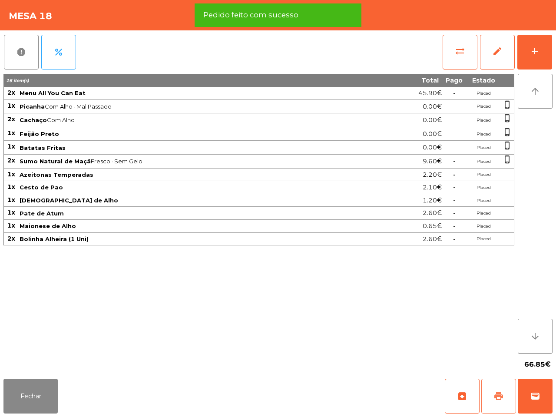
click at [496, 401] on span "print" at bounding box center [499, 396] width 10 height 10
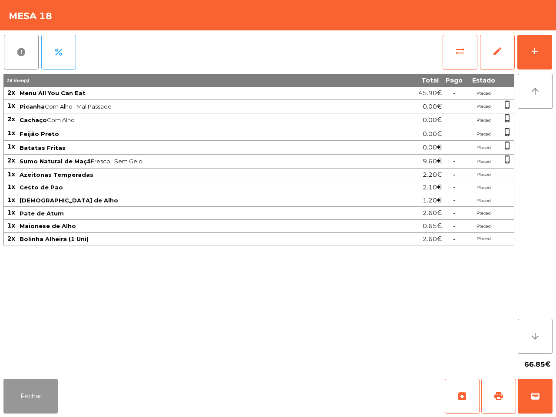
drag, startPoint x: 35, startPoint y: 399, endPoint x: 35, endPoint y: 391, distance: 7.4
click at [37, 398] on button "Fechar" at bounding box center [30, 396] width 54 height 35
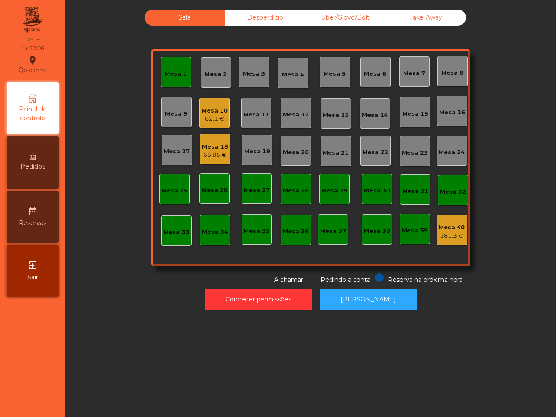
click at [208, 110] on div "Mesa 10" at bounding box center [215, 110] width 26 height 9
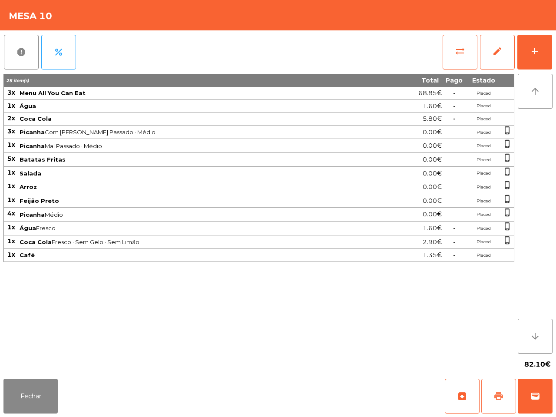
click at [499, 393] on span "print" at bounding box center [499, 396] width 10 height 10
click at [37, 380] on div "Fechar archive print wallet" at bounding box center [278, 396] width 556 height 42
drag, startPoint x: 31, startPoint y: 394, endPoint x: 33, endPoint y: 382, distance: 12.3
click at [32, 392] on button "Fechar" at bounding box center [30, 396] width 54 height 35
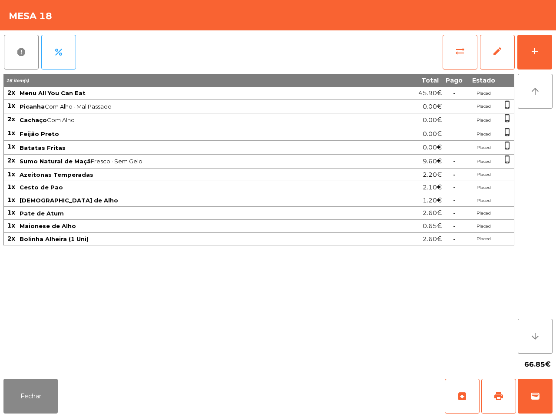
drag, startPoint x: 187, startPoint y: 299, endPoint x: 282, endPoint y: 318, distance: 97.0
click at [190, 298] on div "16 item(s) Total Pago Estado 2x Menu All You Can Eat 45.90€ - Placed 1x Picanha…" at bounding box center [258, 214] width 511 height 280
click at [526, 405] on button "wallet" at bounding box center [535, 396] width 35 height 35
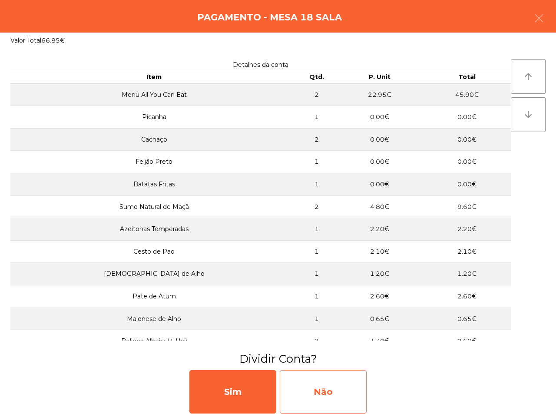
click at [335, 385] on div "Não" at bounding box center [323, 391] width 87 height 43
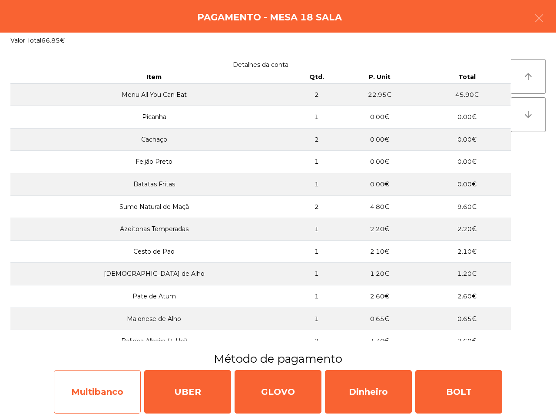
click at [75, 396] on div "Multibanco" at bounding box center [97, 391] width 87 height 43
select select "**"
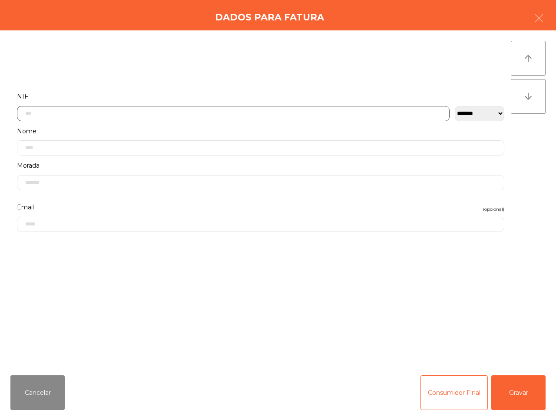
click at [114, 114] on input "text" at bounding box center [233, 113] width 433 height 15
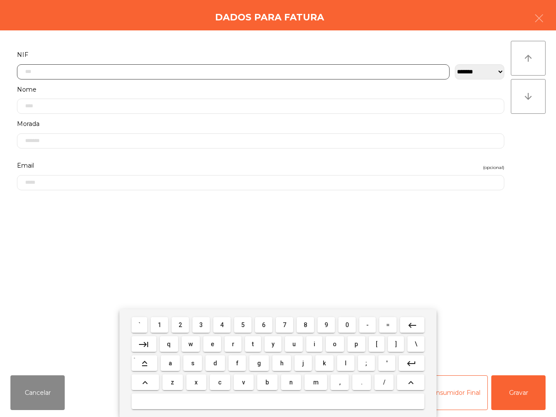
scroll to position [49, 0]
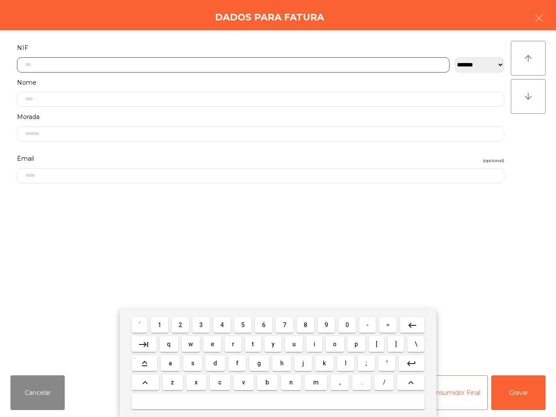
click at [244, 327] on span "5" at bounding box center [242, 325] width 3 height 7
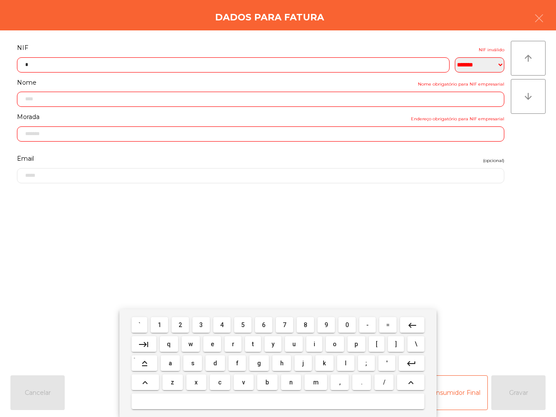
click at [346, 326] on span "0" at bounding box center [347, 325] width 3 height 7
click at [179, 326] on button "2" at bounding box center [180, 325] width 17 height 16
click at [304, 325] on span "8" at bounding box center [305, 325] width 3 height 7
click at [202, 324] on span "3" at bounding box center [200, 325] width 3 height 7
click at [180, 324] on span "2" at bounding box center [180, 325] width 3 height 7
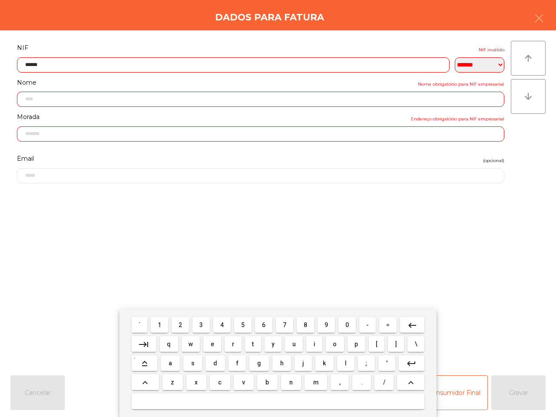
click at [299, 324] on button "8" at bounding box center [305, 325] width 17 height 16
click at [287, 323] on button "7" at bounding box center [284, 325] width 17 height 16
click at [301, 325] on button "8" at bounding box center [305, 325] width 17 height 16
type input "*********"
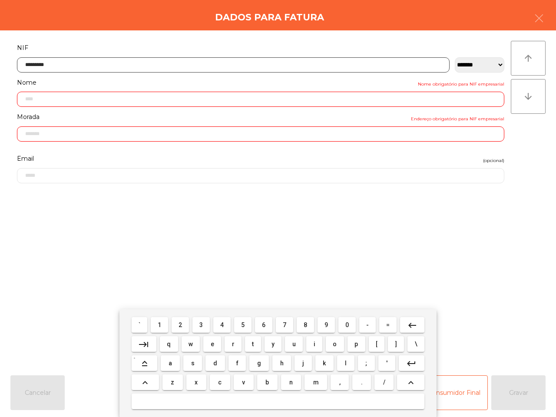
click at [275, 333] on mat-keyboard-key "7" at bounding box center [284, 325] width 21 height 19
type input "**********"
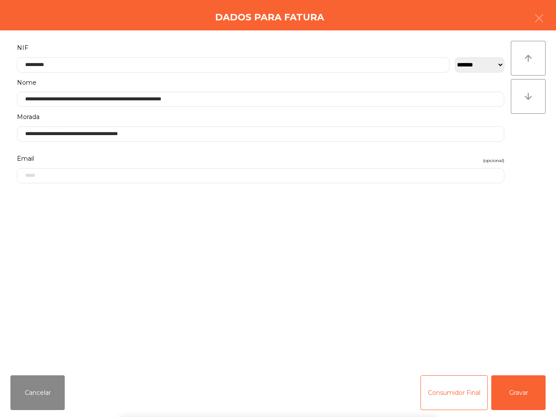
click at [512, 391] on div "` 1 2 3 4 5 6 7 8 9 0 - = keyboard_backspace keyboard_tab q w e r t y u i o p […" at bounding box center [278, 363] width 556 height 108
click at [513, 391] on button "Gravar" at bounding box center [519, 392] width 54 height 35
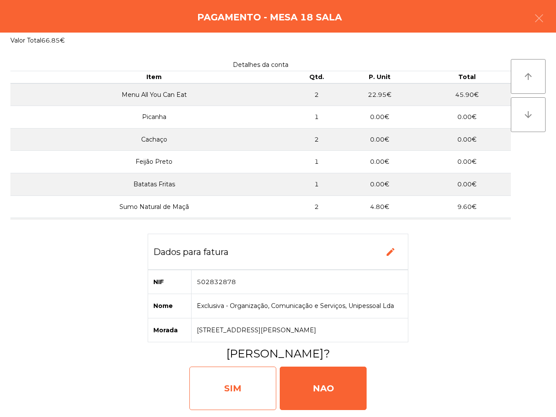
click at [225, 379] on div "SIM" at bounding box center [232, 388] width 87 height 43
